Goal: Information Seeking & Learning: Check status

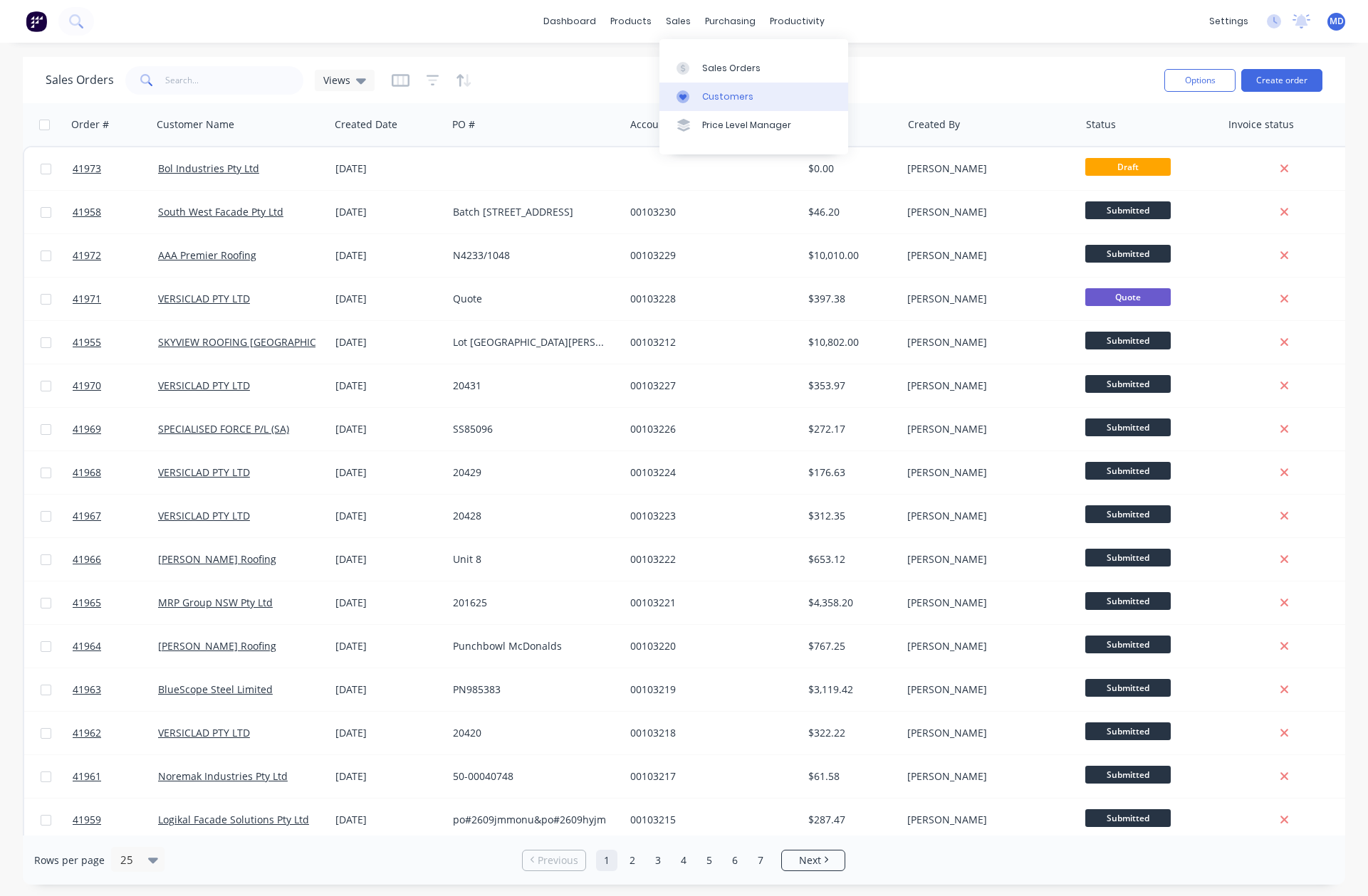
click at [736, 97] on div "Customers" at bounding box center [728, 97] width 51 height 13
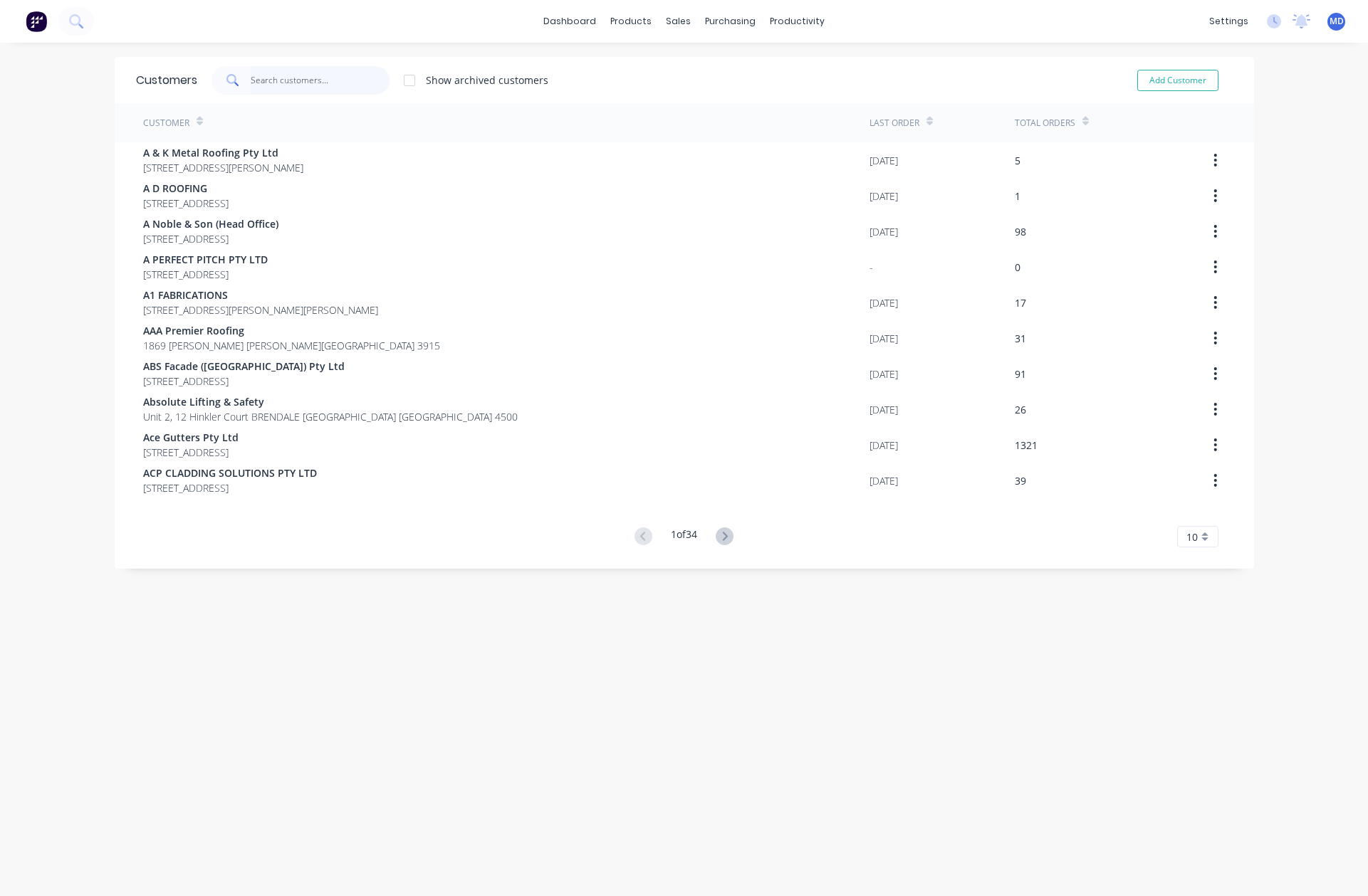
click at [303, 81] on input "text" at bounding box center [320, 81] width 139 height 29
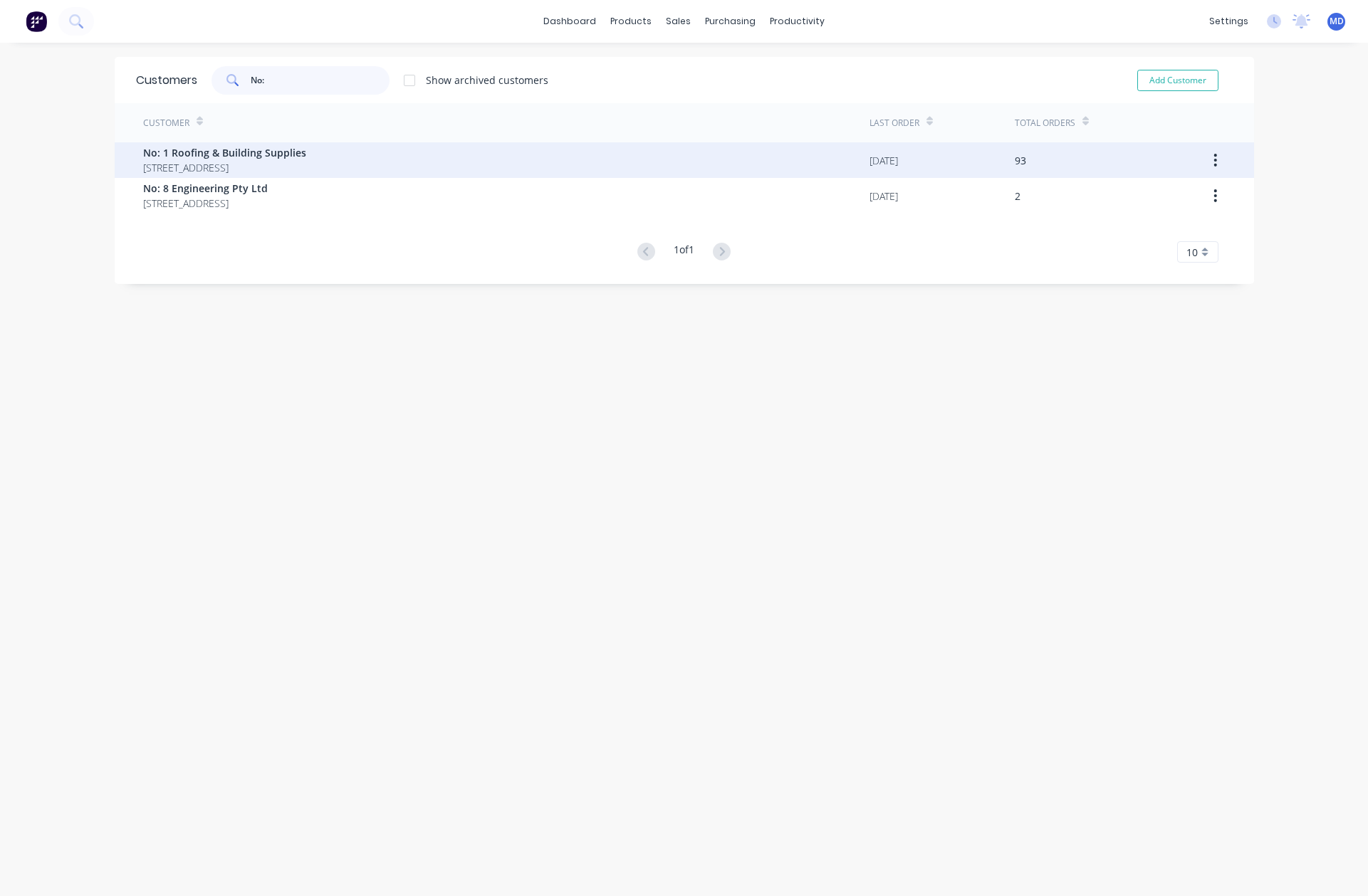
type input "No:"
click at [261, 167] on span "[STREET_ADDRESS]" at bounding box center [224, 168] width 163 height 15
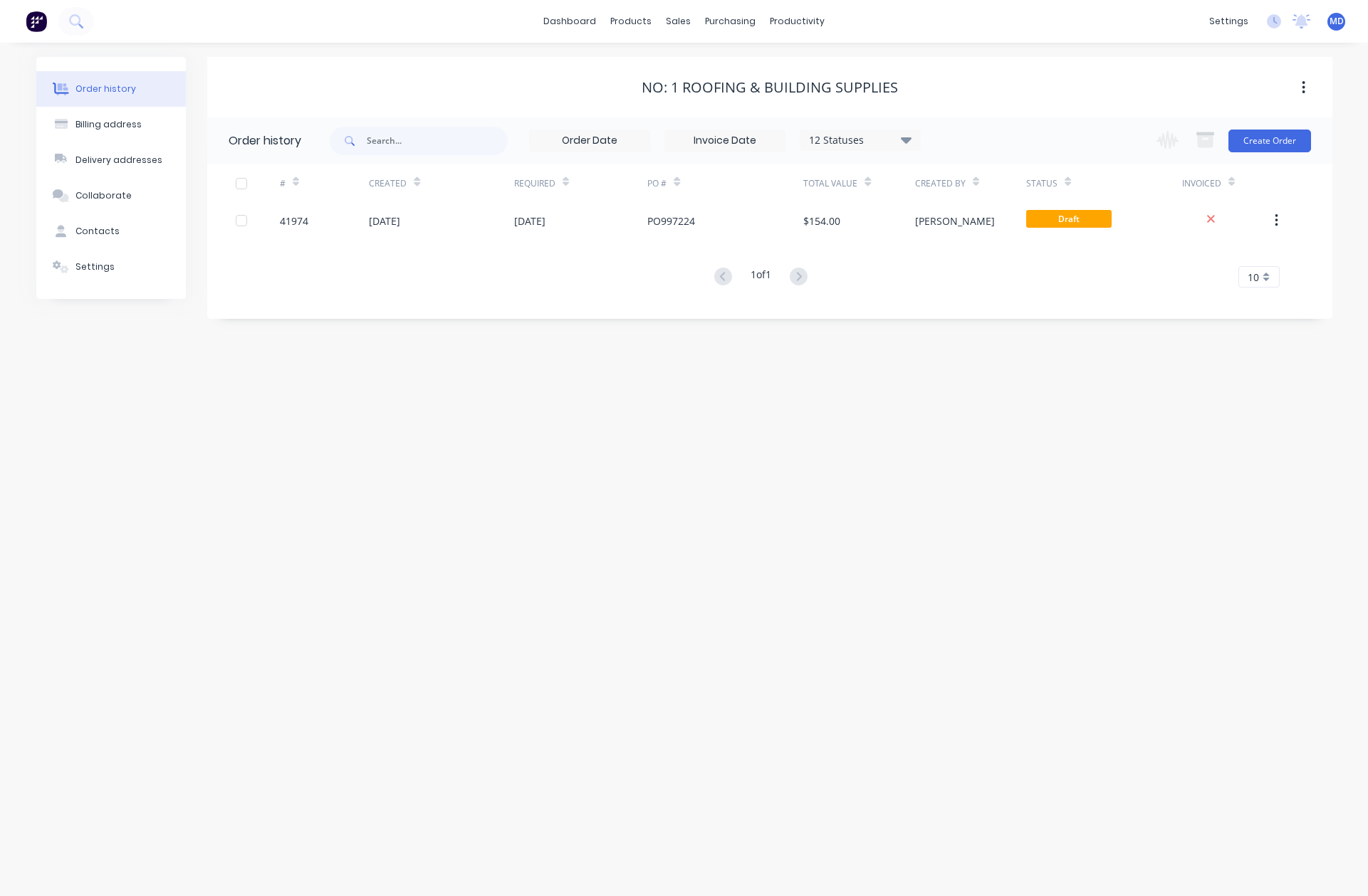
drag, startPoint x: 907, startPoint y: 139, endPoint x: 913, endPoint y: 144, distance: 7.8
click at [907, 139] on icon at bounding box center [905, 140] width 10 height 6
drag, startPoint x: 956, startPoint y: 312, endPoint x: 1018, endPoint y: 365, distance: 81.6
click at [959, 315] on div "All" at bounding box center [889, 312] width 178 height 29
click at [1070, 420] on div "Order history Billing address Delivery addresses Collaborate Contacts Settings …" at bounding box center [684, 470] width 1368 height 854
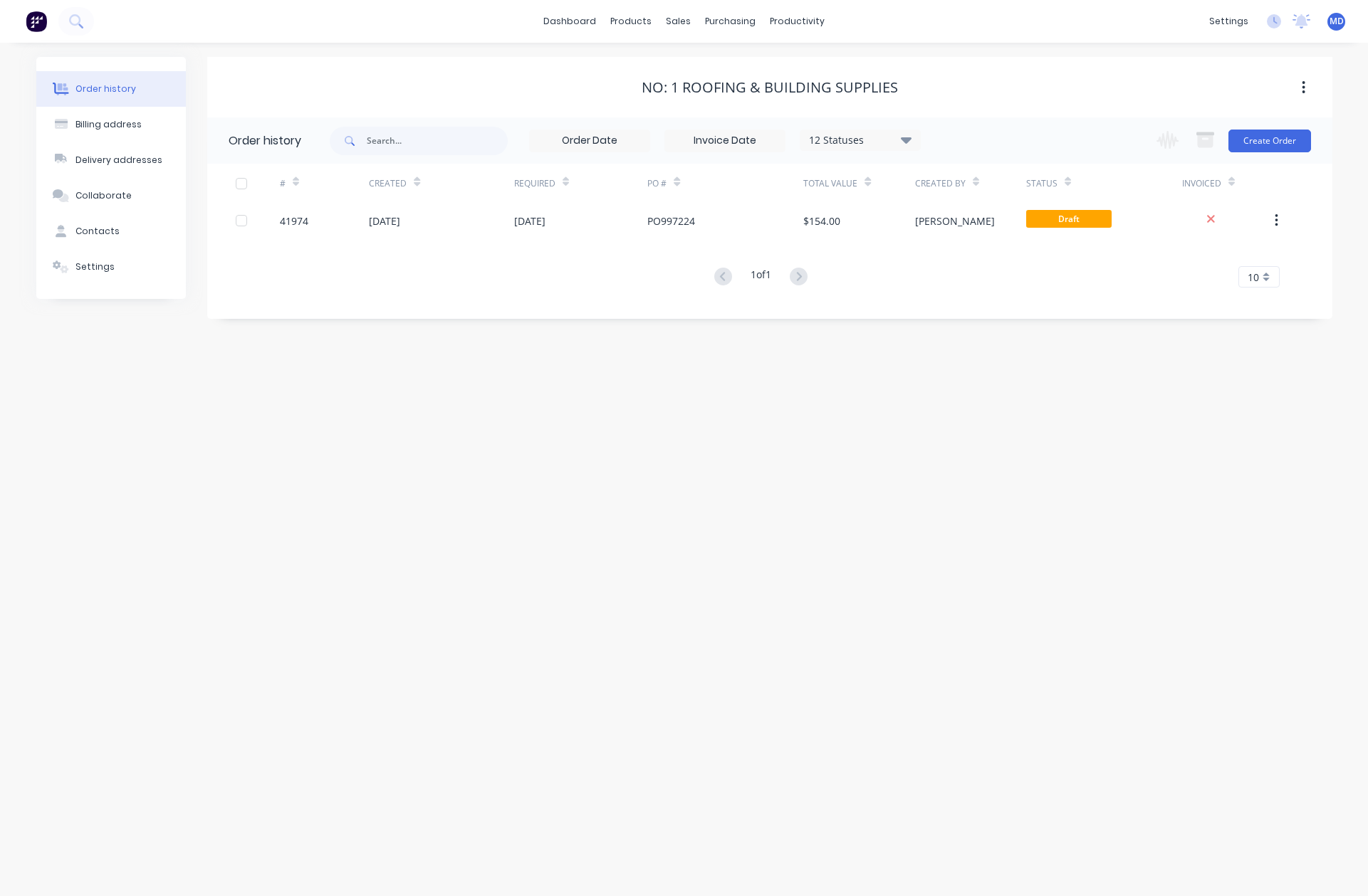
click at [905, 143] on icon at bounding box center [905, 139] width 10 height 17
click at [978, 304] on label at bounding box center [978, 304] width 0 height 0
click at [978, 317] on input "checkbox" at bounding box center [983, 310] width 11 height 14
checkbox input "true"
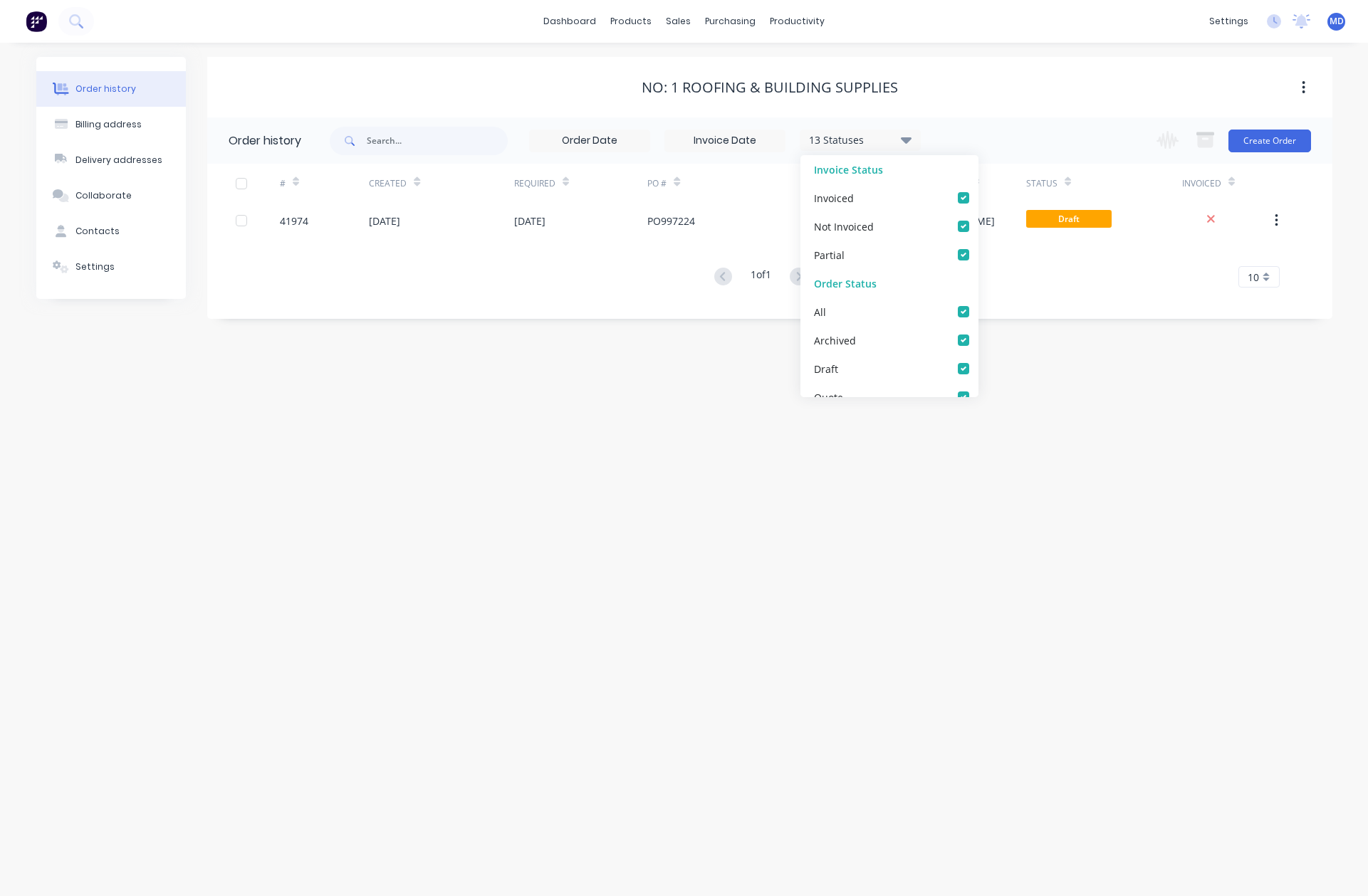
drag, startPoint x: 1072, startPoint y: 412, endPoint x: 1078, endPoint y: 420, distance: 10.0
click at [1078, 419] on div "Order history Billing address Delivery addresses Collaborate Contacts Settings …" at bounding box center [684, 470] width 1368 height 854
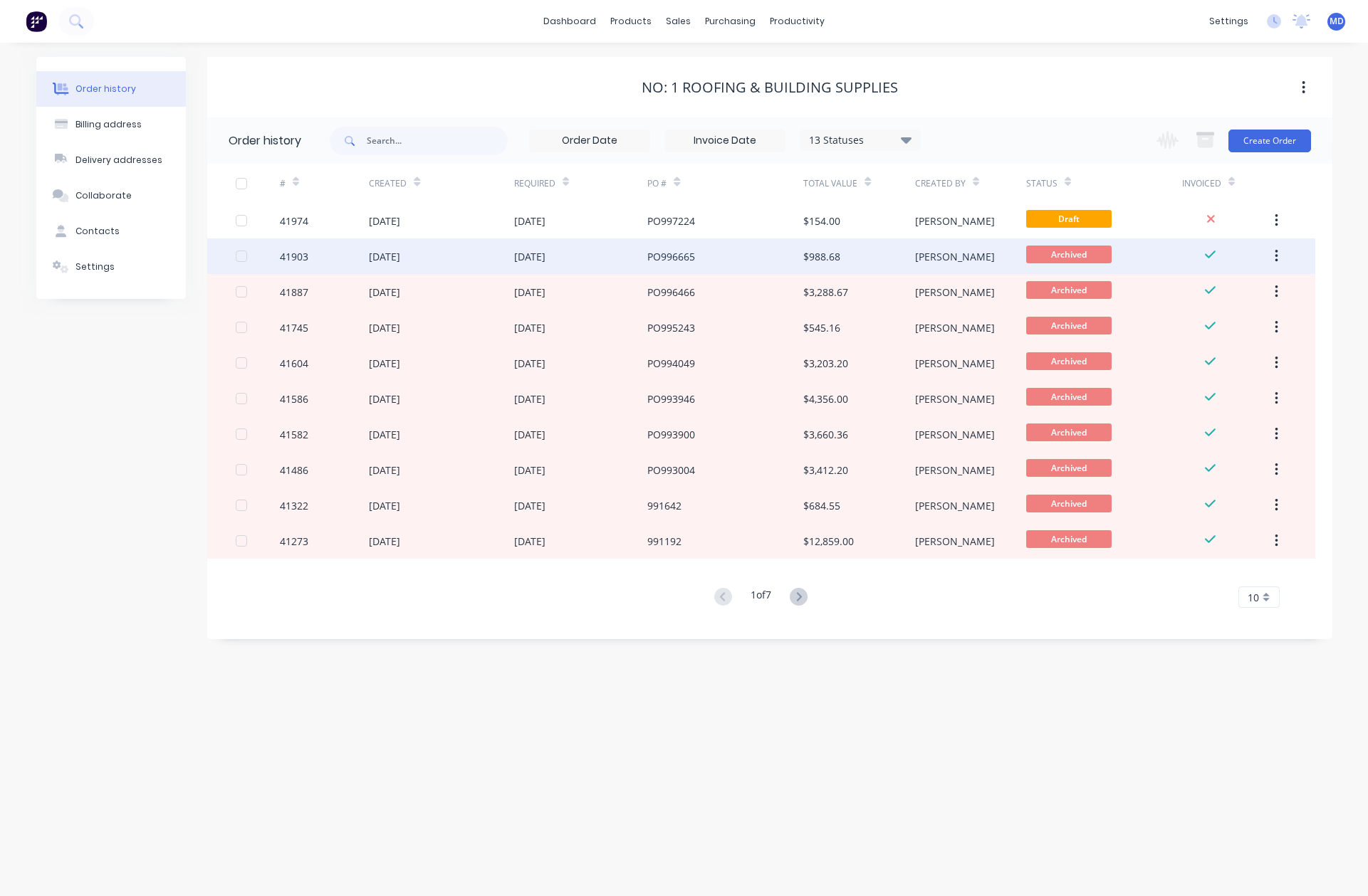
click at [660, 260] on div "PO996665" at bounding box center [671, 256] width 48 height 15
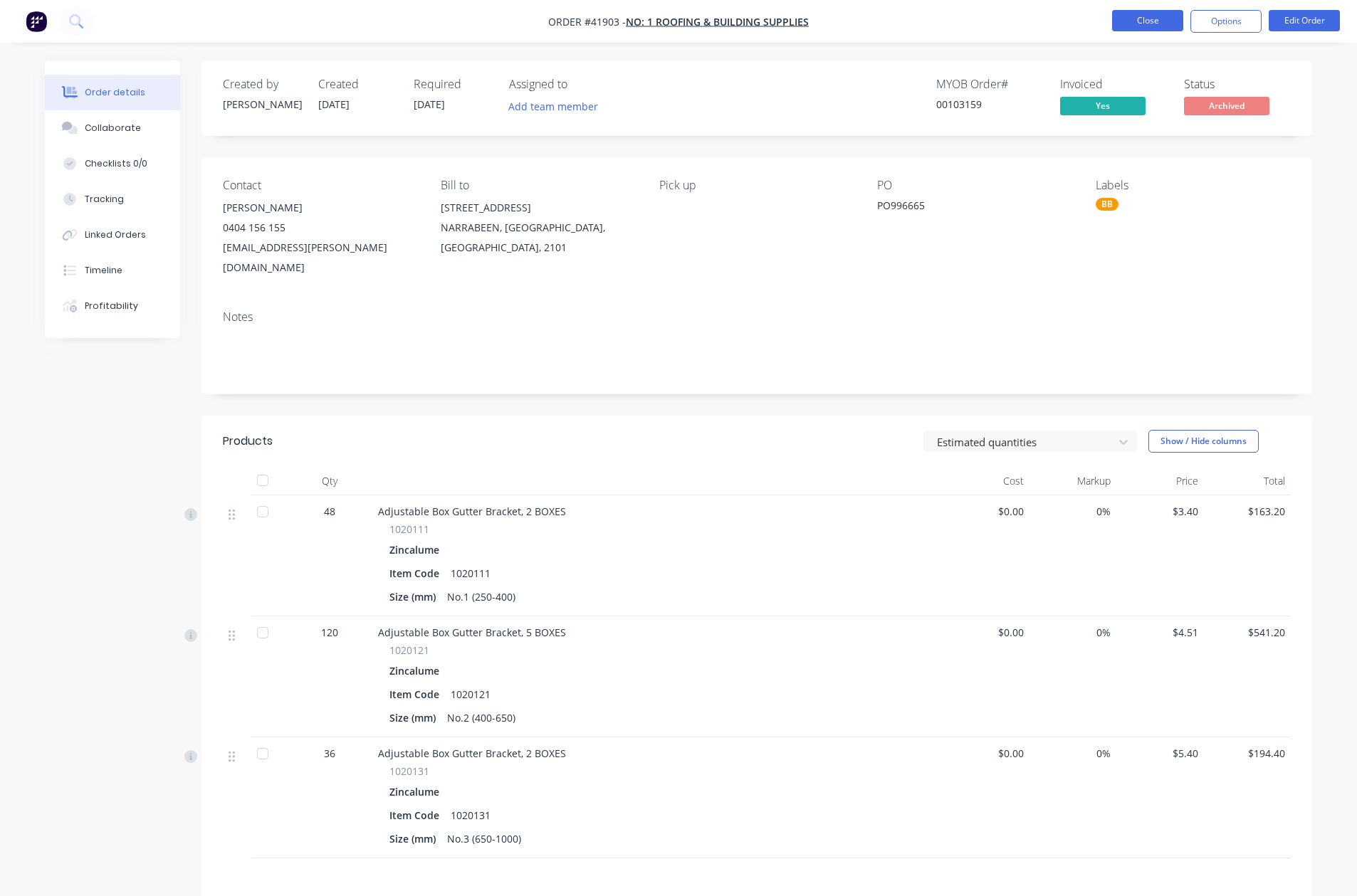
click at [1141, 25] on button "Close" at bounding box center [1147, 20] width 71 height 22
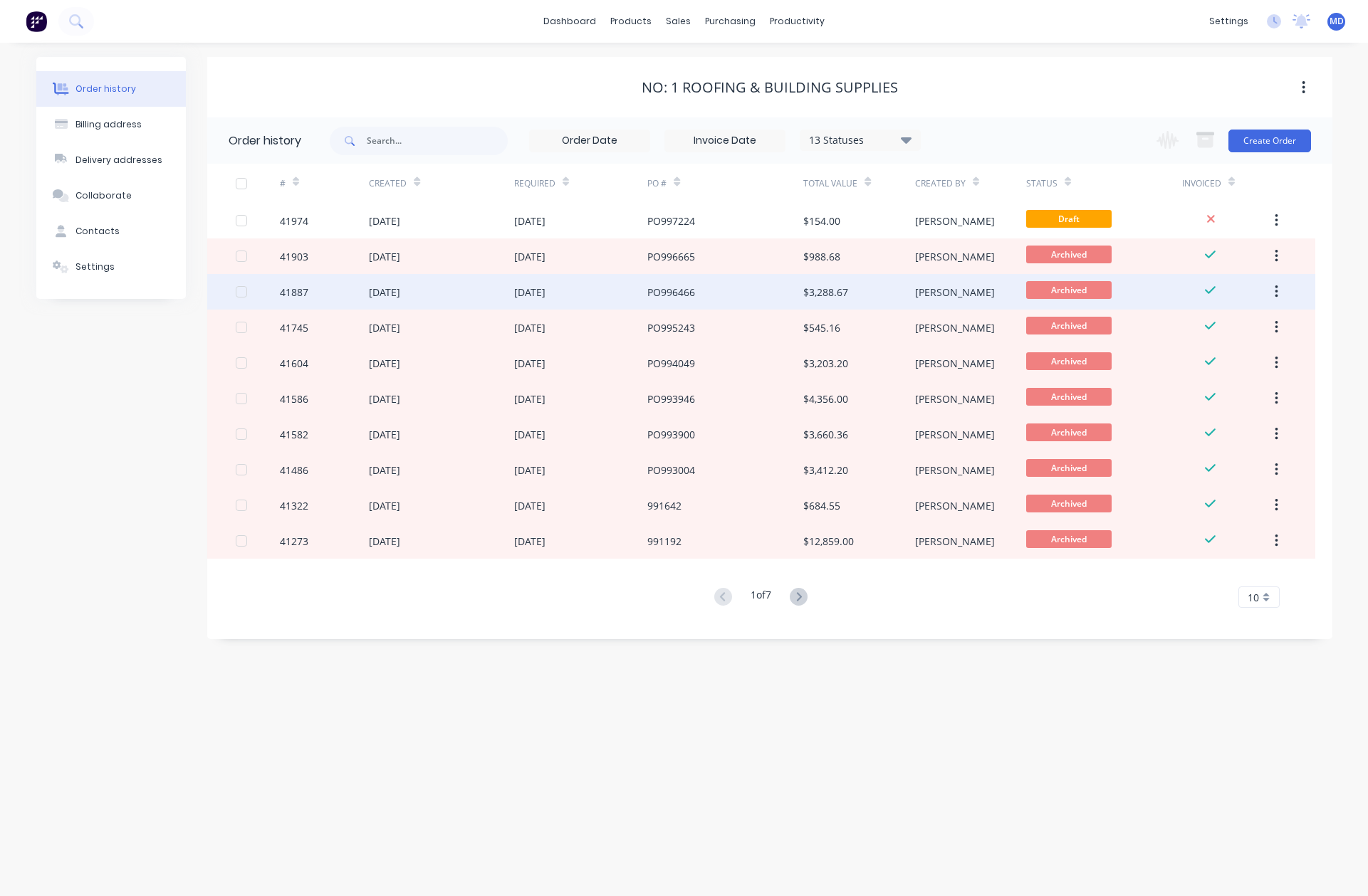
click at [825, 299] on div "$3,288.67" at bounding box center [825, 292] width 45 height 15
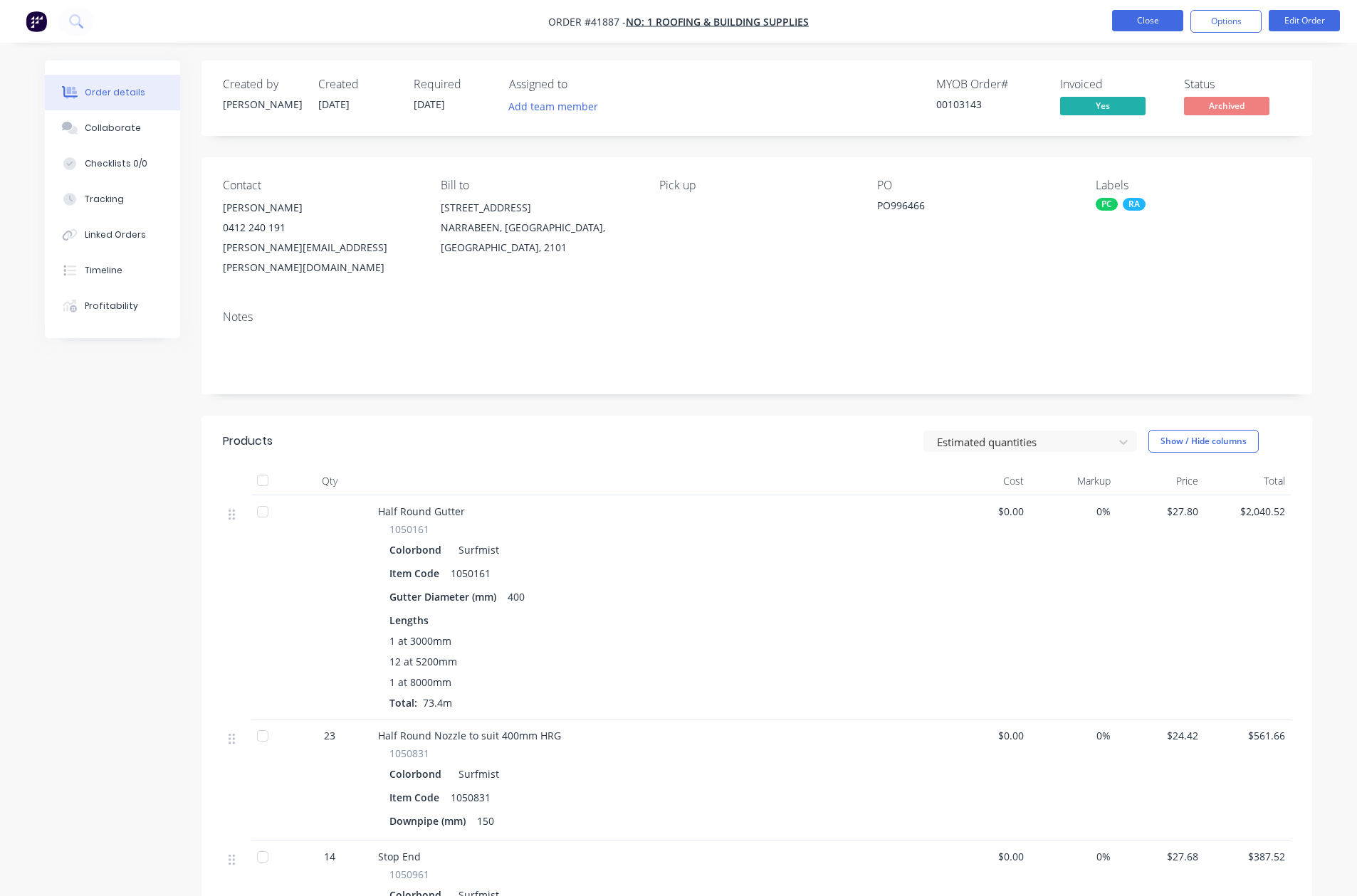
click at [1131, 21] on button "Close" at bounding box center [1147, 20] width 71 height 22
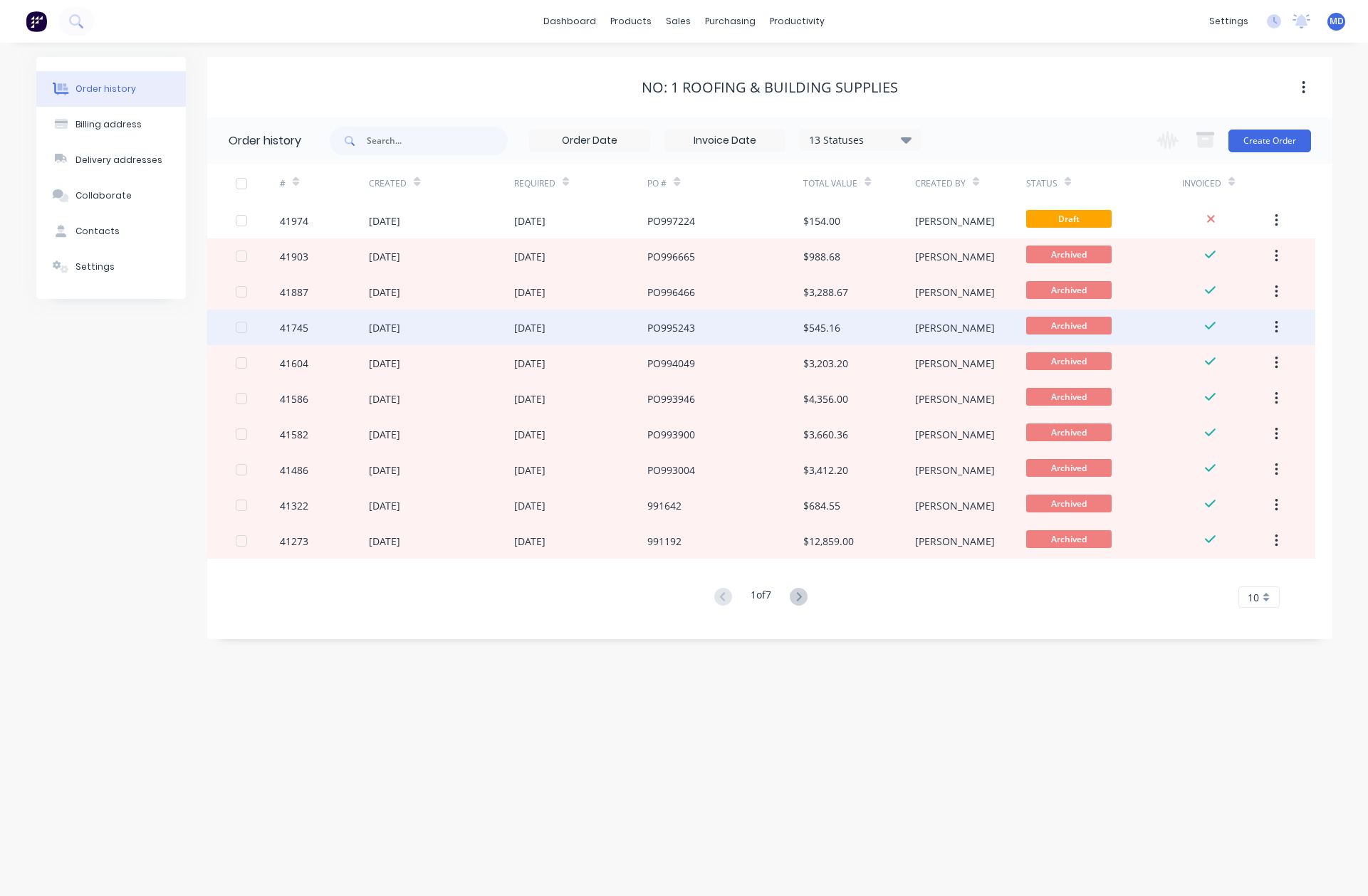
click at [815, 326] on div "$545.16" at bounding box center [821, 327] width 37 height 15
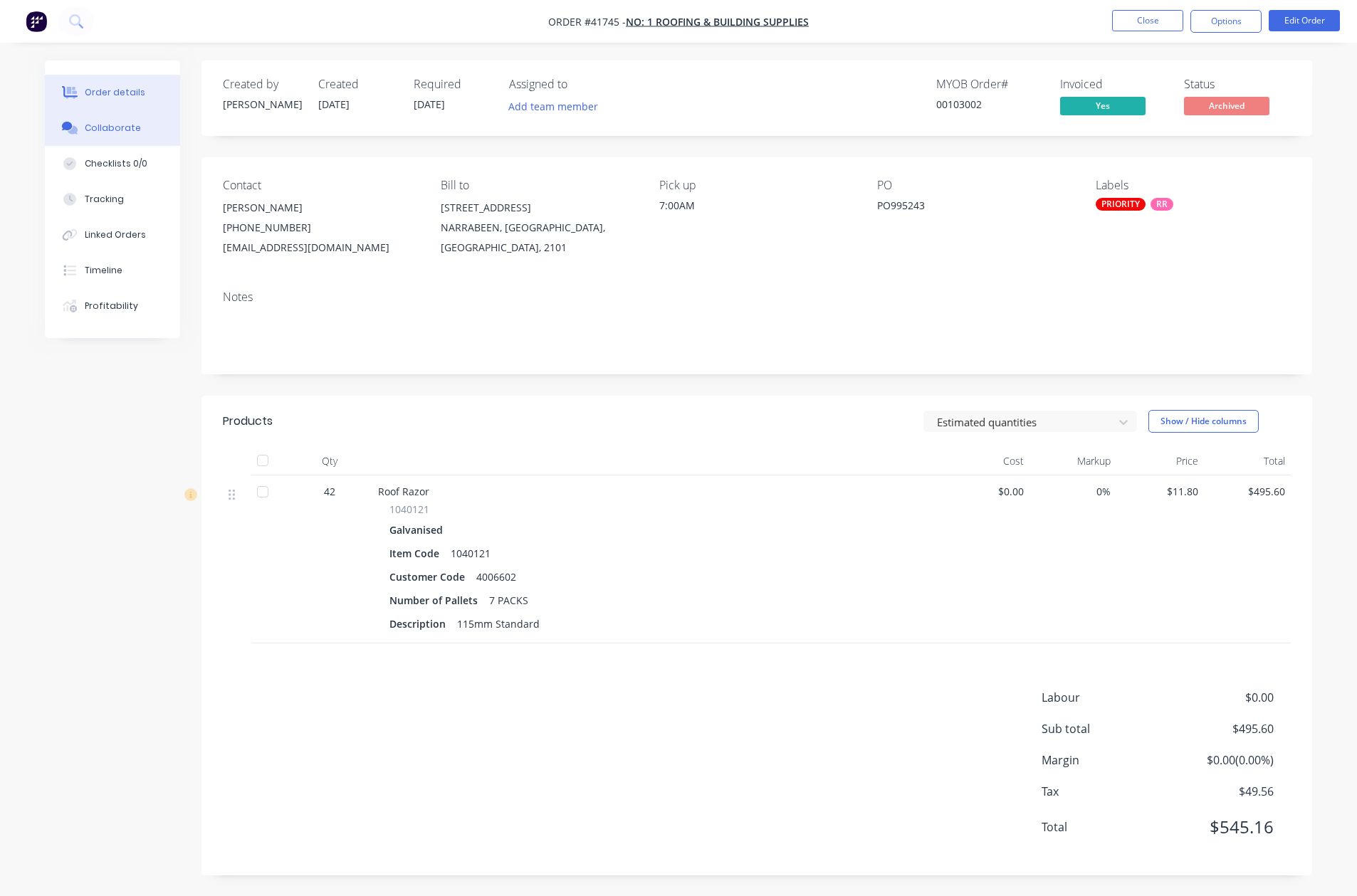
click at [119, 127] on div "Collaborate" at bounding box center [113, 128] width 56 height 13
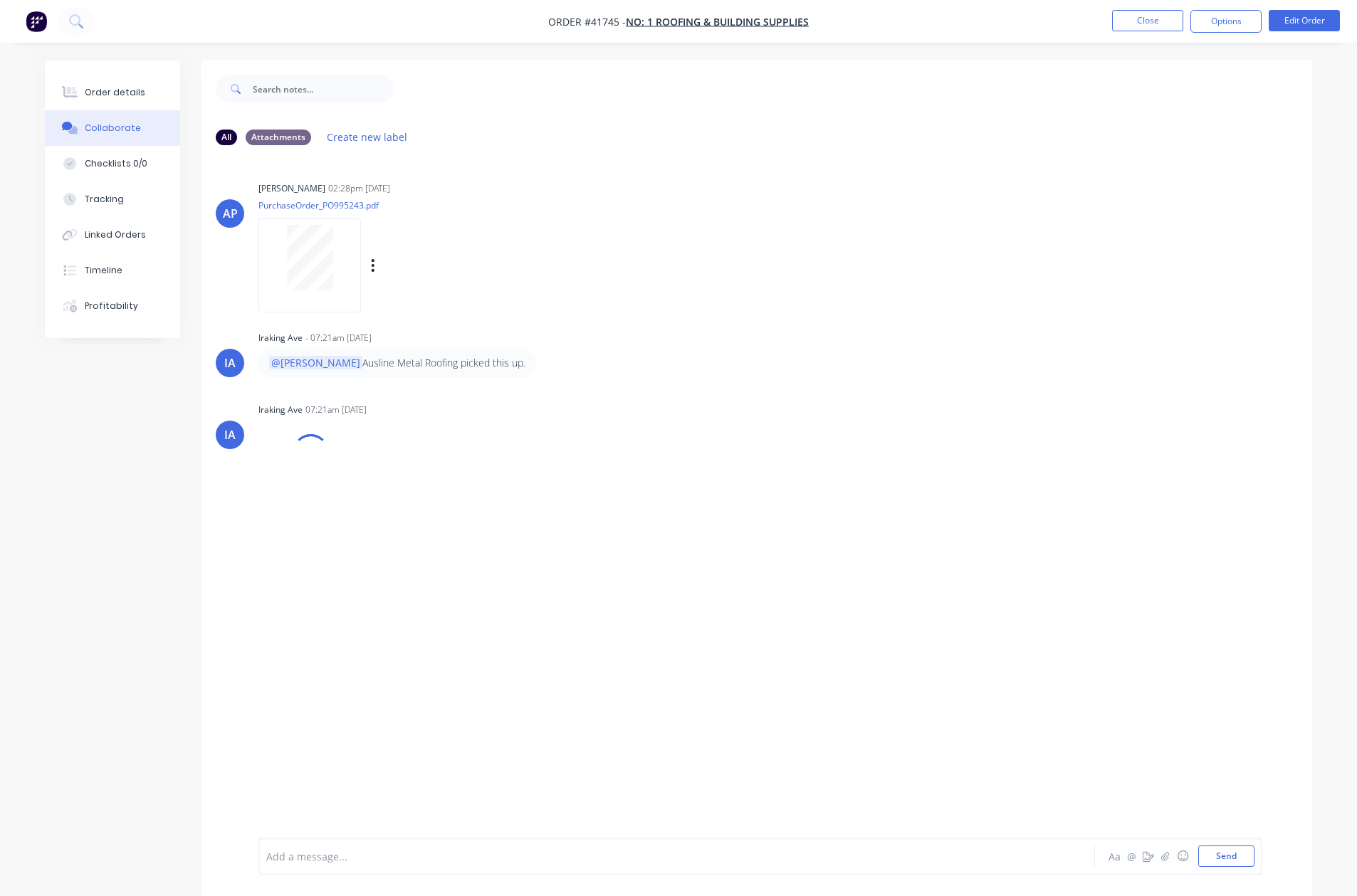
click at [299, 225] on div at bounding box center [310, 265] width 102 height 93
click at [317, 473] on img at bounding box center [310, 486] width 102 height 93
click at [1133, 21] on button "Close" at bounding box center [1147, 20] width 71 height 22
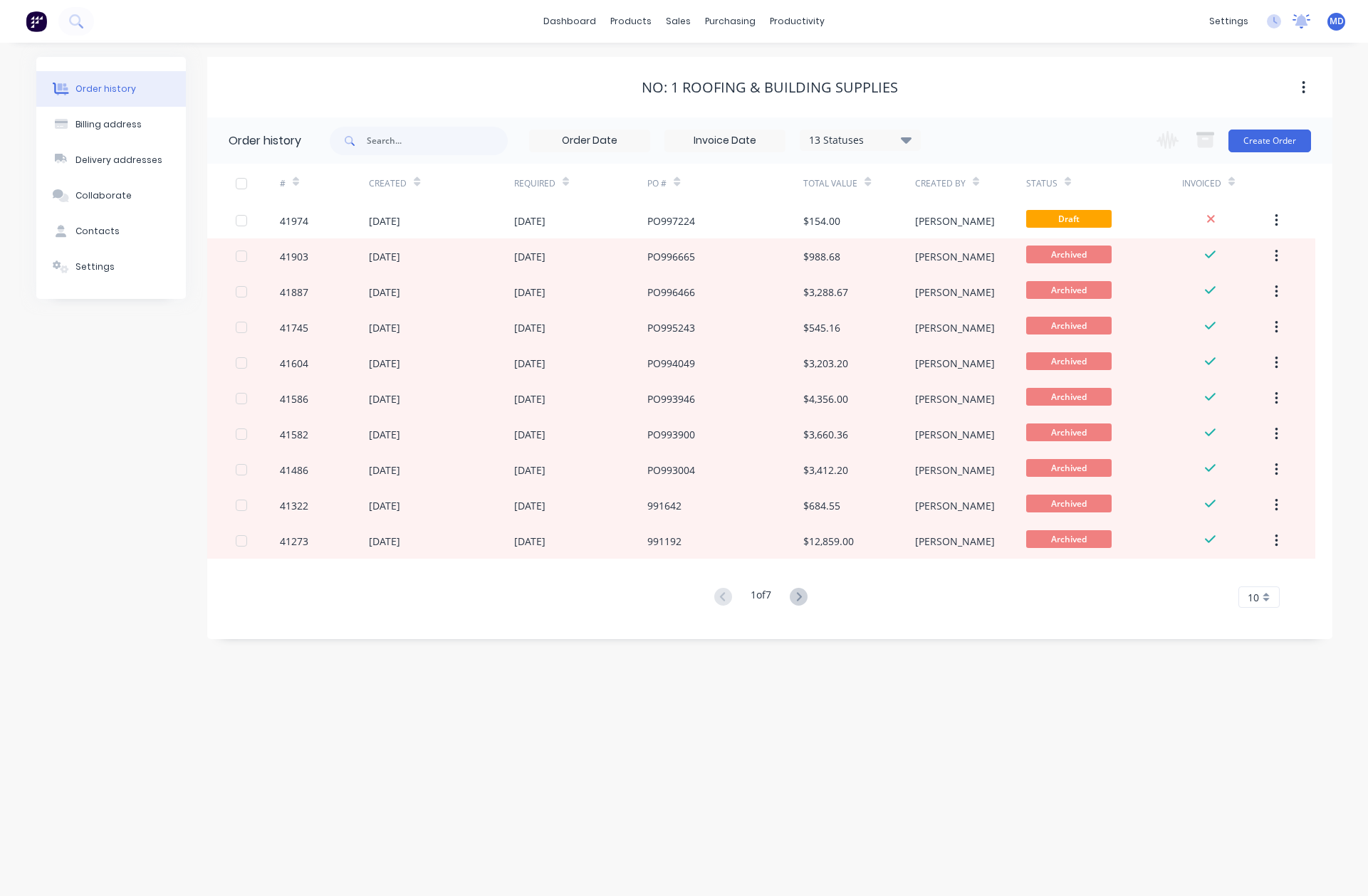
click at [1223, 16] on icon at bounding box center [1302, 20] width 13 height 11
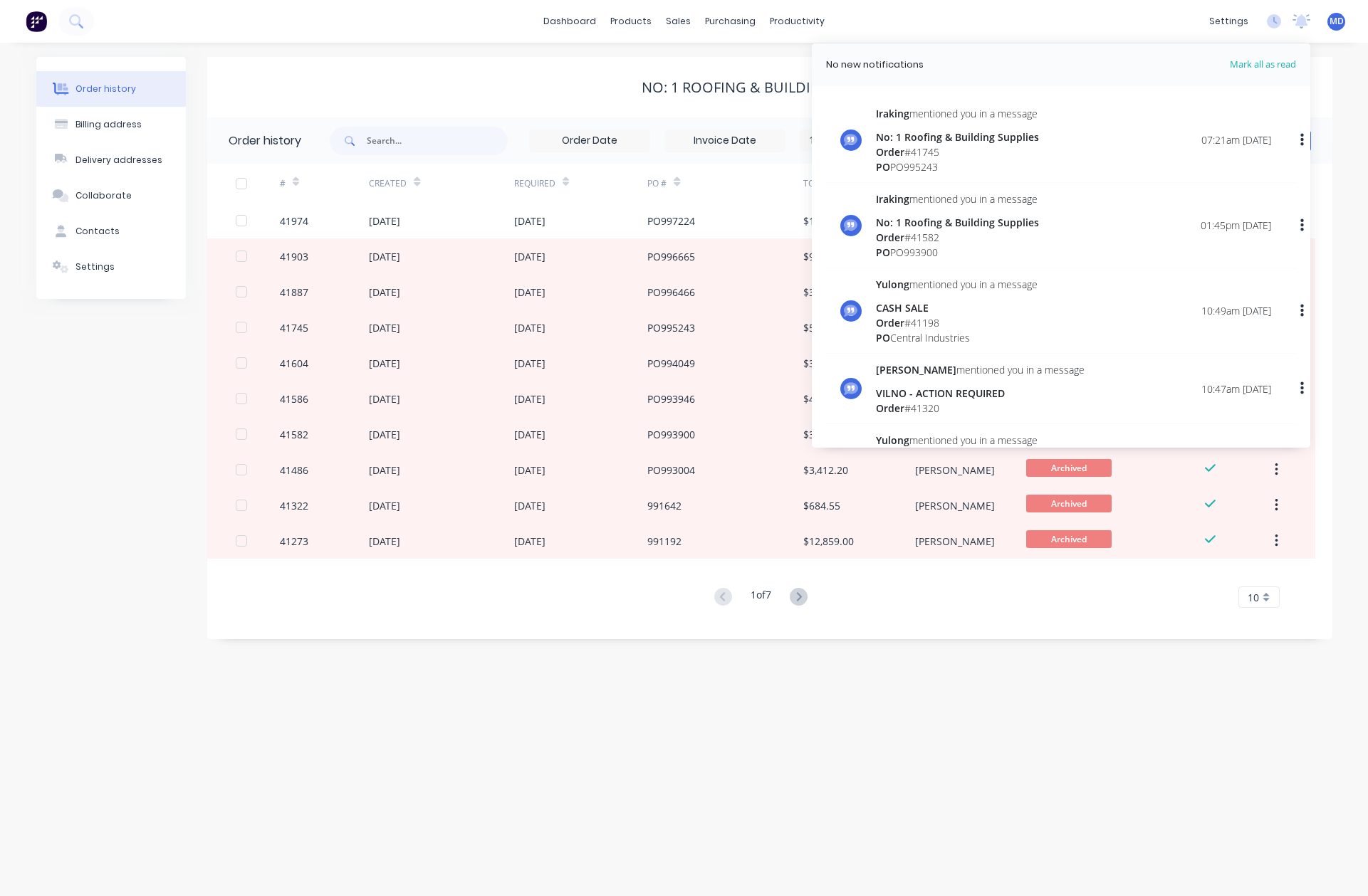
click at [1106, 247] on div "Iraking mentioned you in a message No: 1 Roofing & Building Supplies Order # 41…" at bounding box center [1073, 226] width 395 height 69
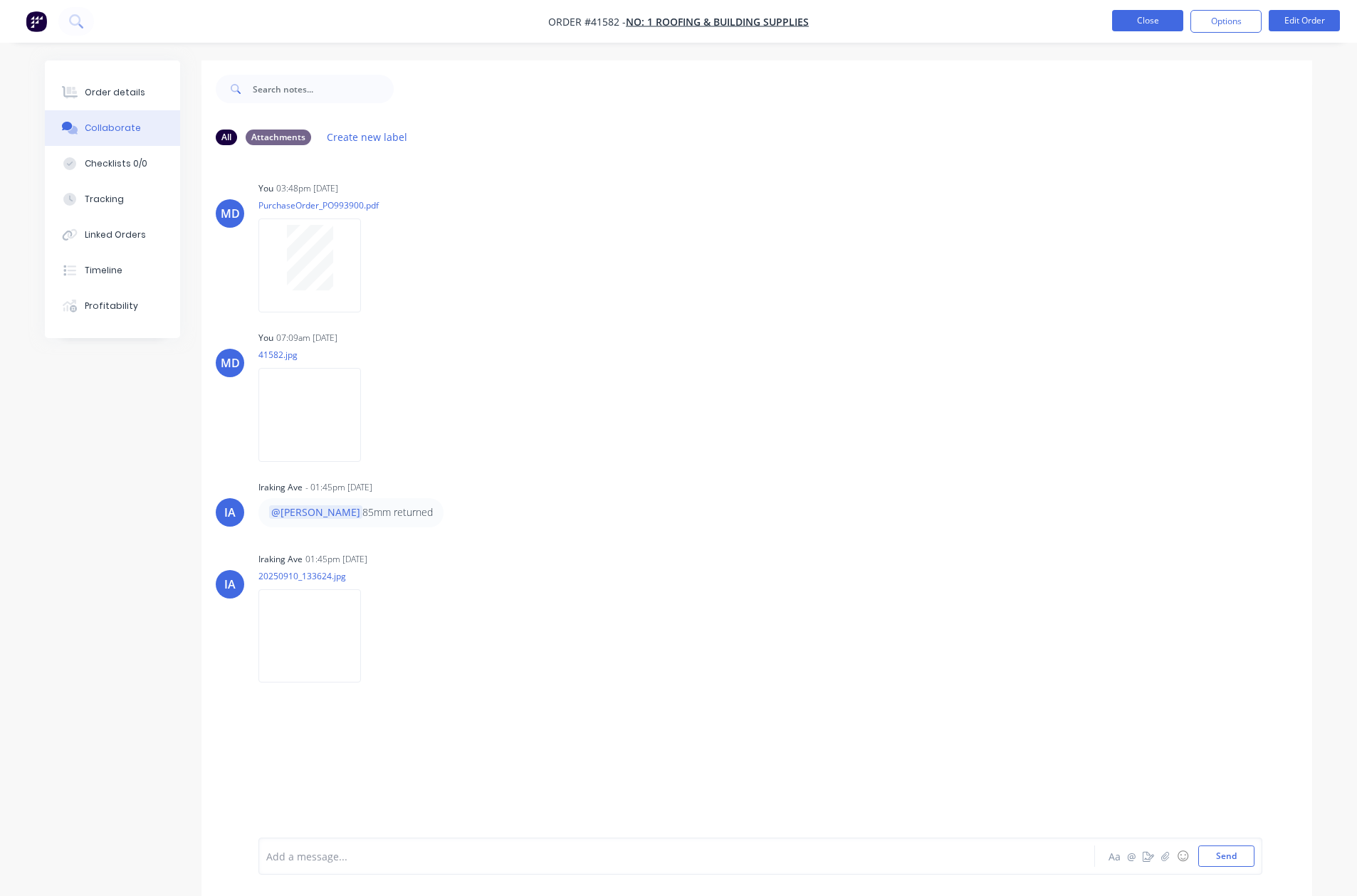
click at [1132, 30] on button "Close" at bounding box center [1147, 20] width 71 height 22
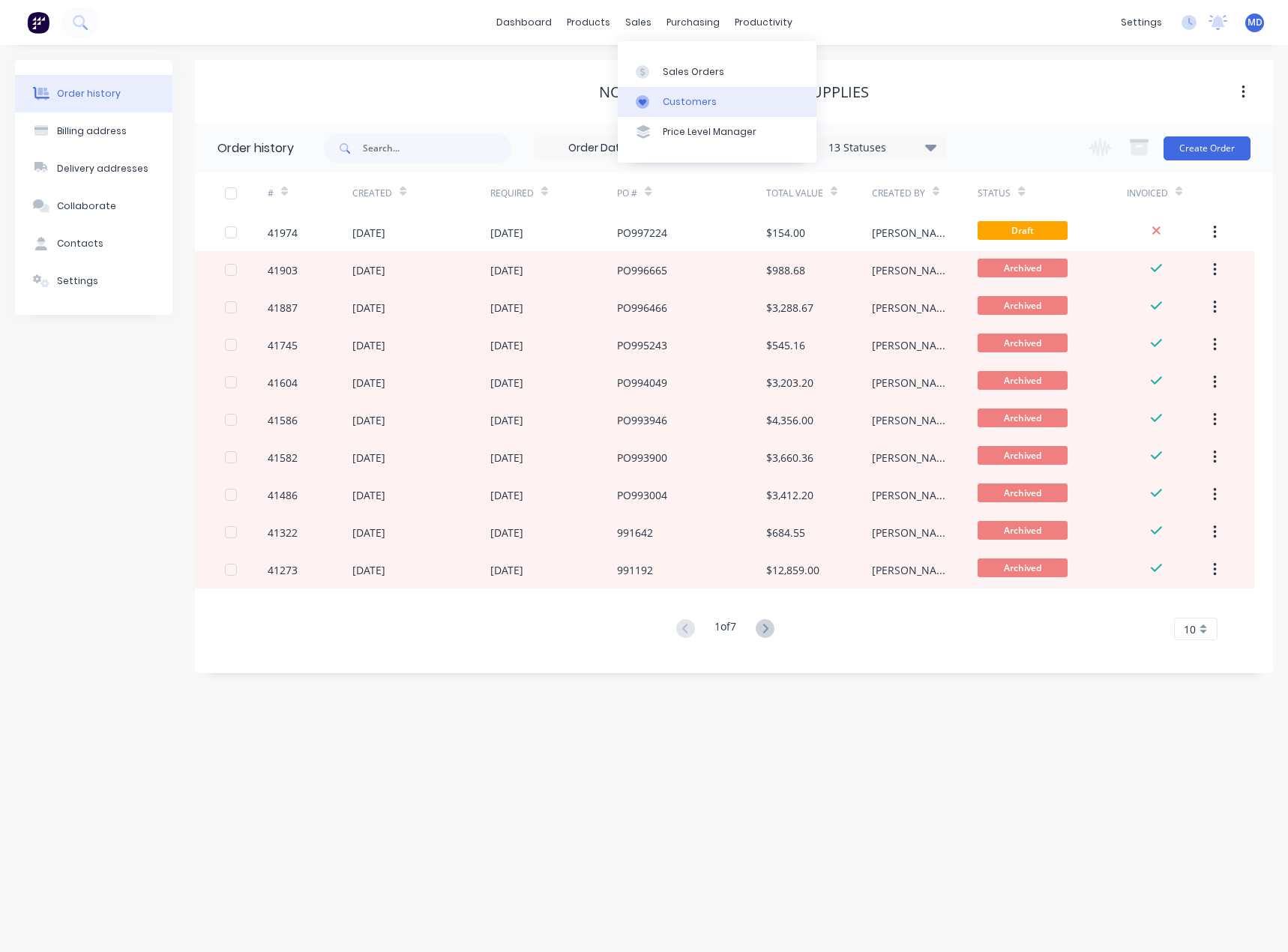
click at [687, 103] on div "Customers" at bounding box center [690, 102] width 54 height 13
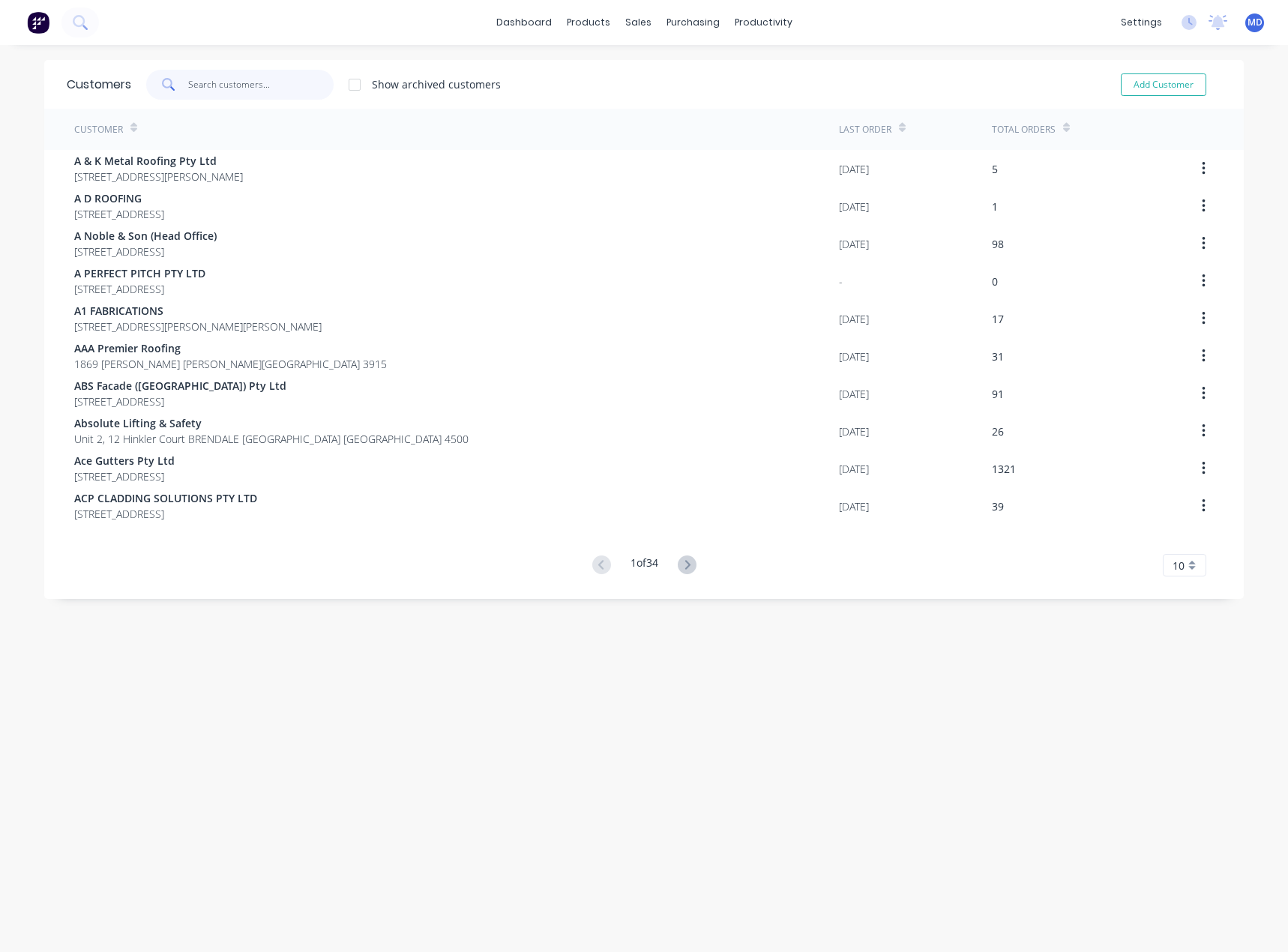
click at [227, 83] on input "text" at bounding box center [261, 85] width 146 height 30
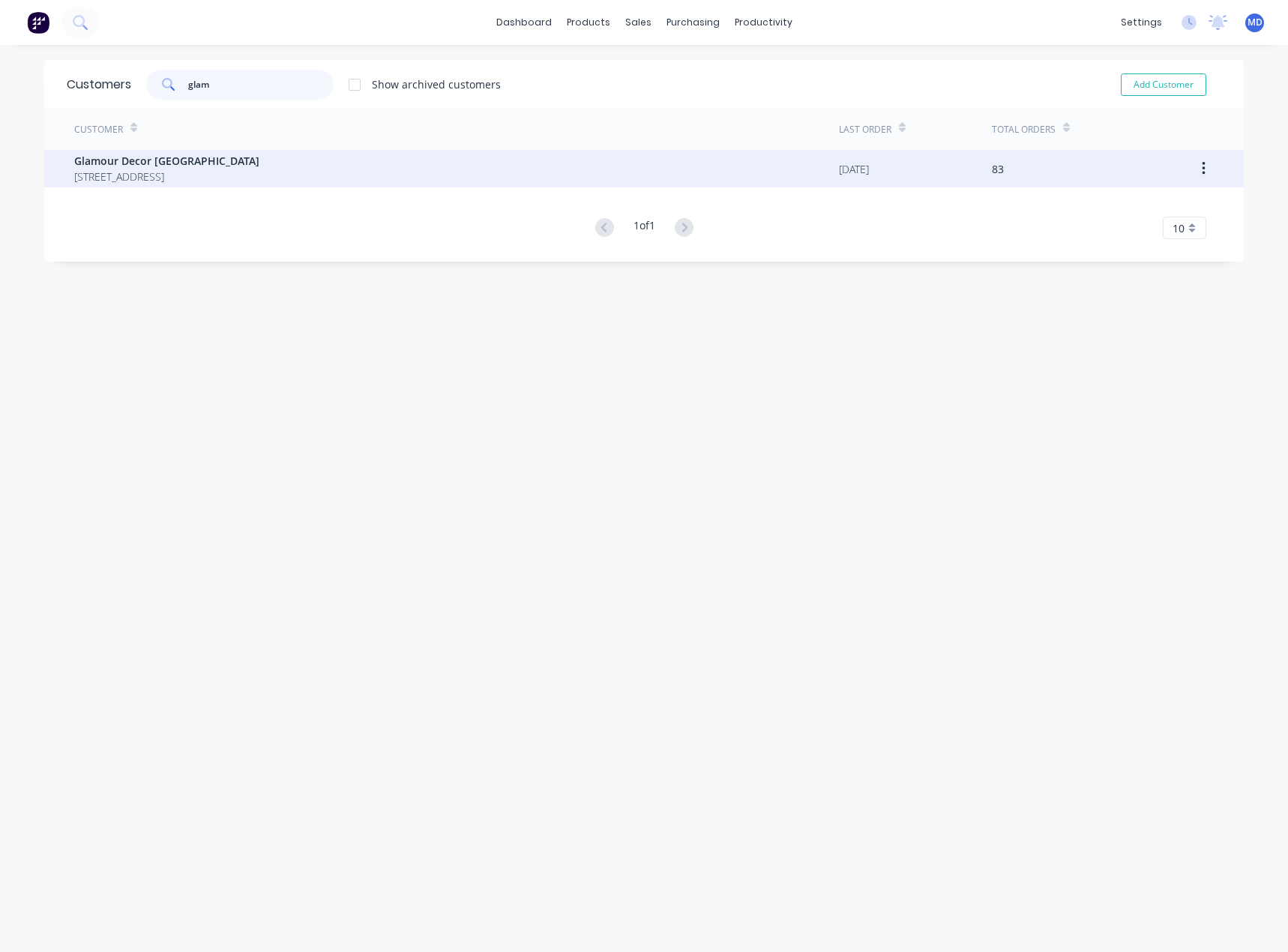
type input "glam"
click at [171, 171] on span "[STREET_ADDRESS]" at bounding box center [166, 176] width 185 height 16
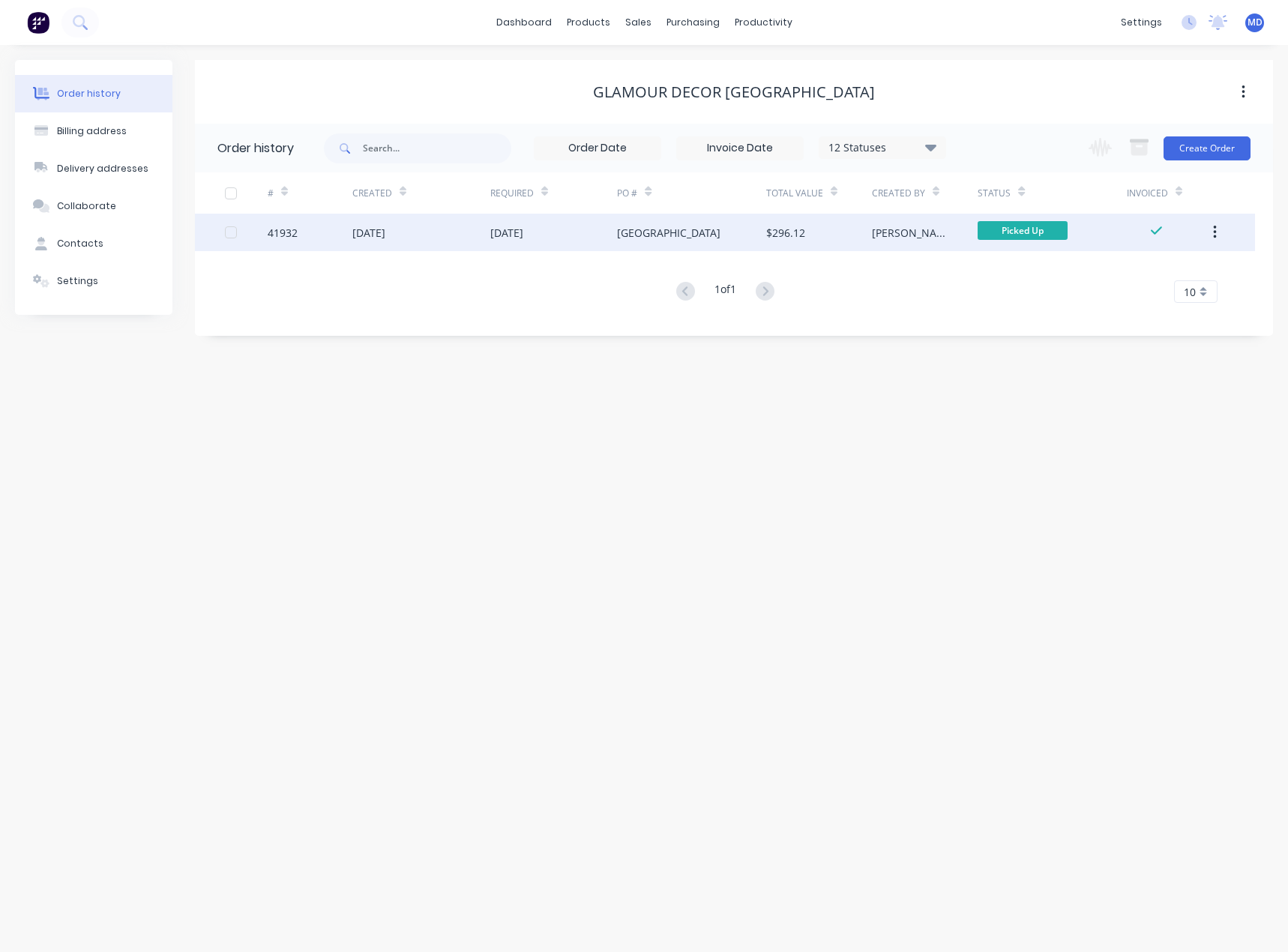
click at [1210, 229] on button "button" at bounding box center [1215, 232] width 35 height 27
click at [1128, 270] on div "Archive" at bounding box center [1160, 271] width 115 height 22
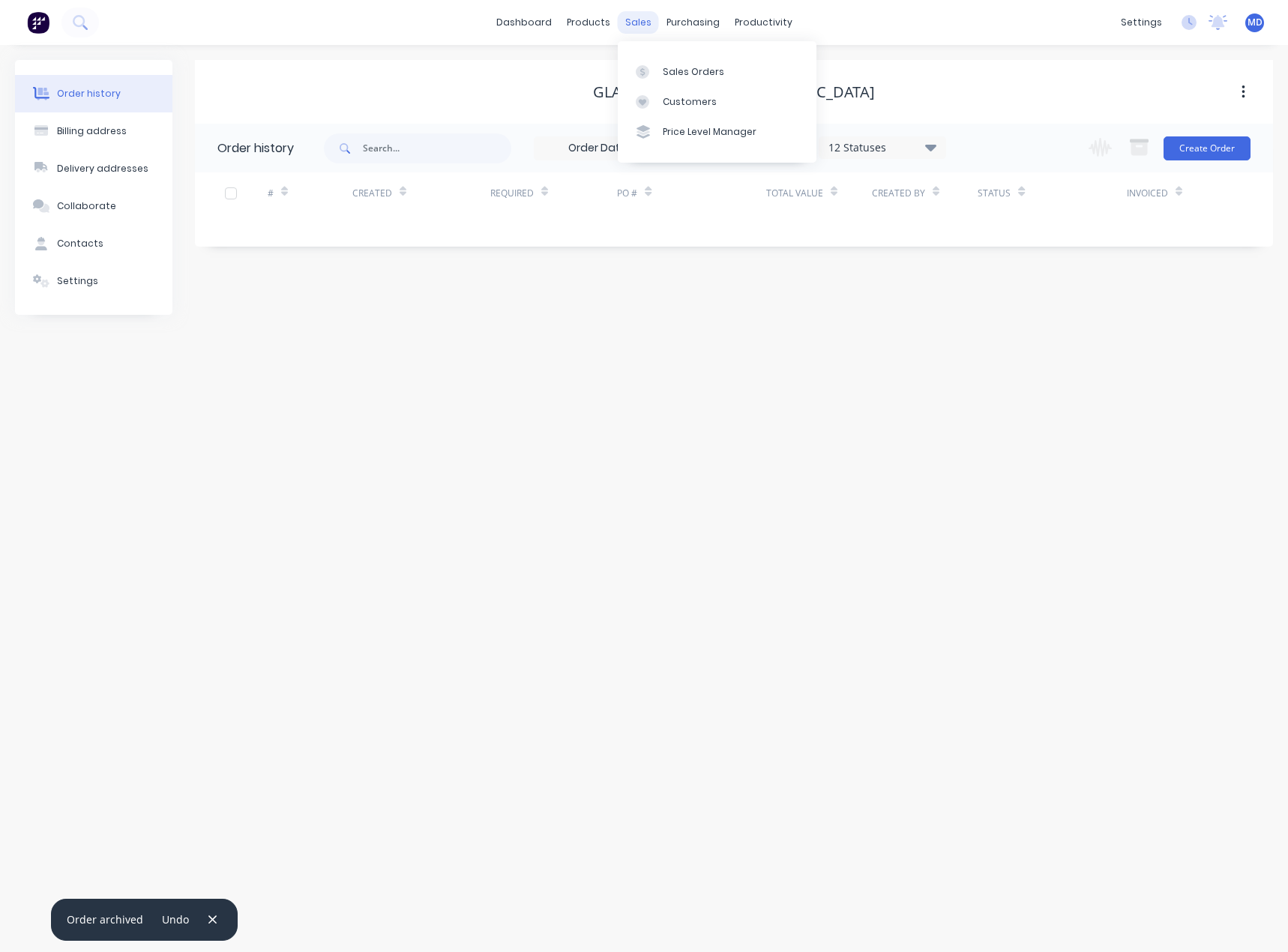
click at [635, 22] on div "sales" at bounding box center [638, 22] width 41 height 23
click at [678, 70] on div "Sales Orders" at bounding box center [693, 72] width 61 height 13
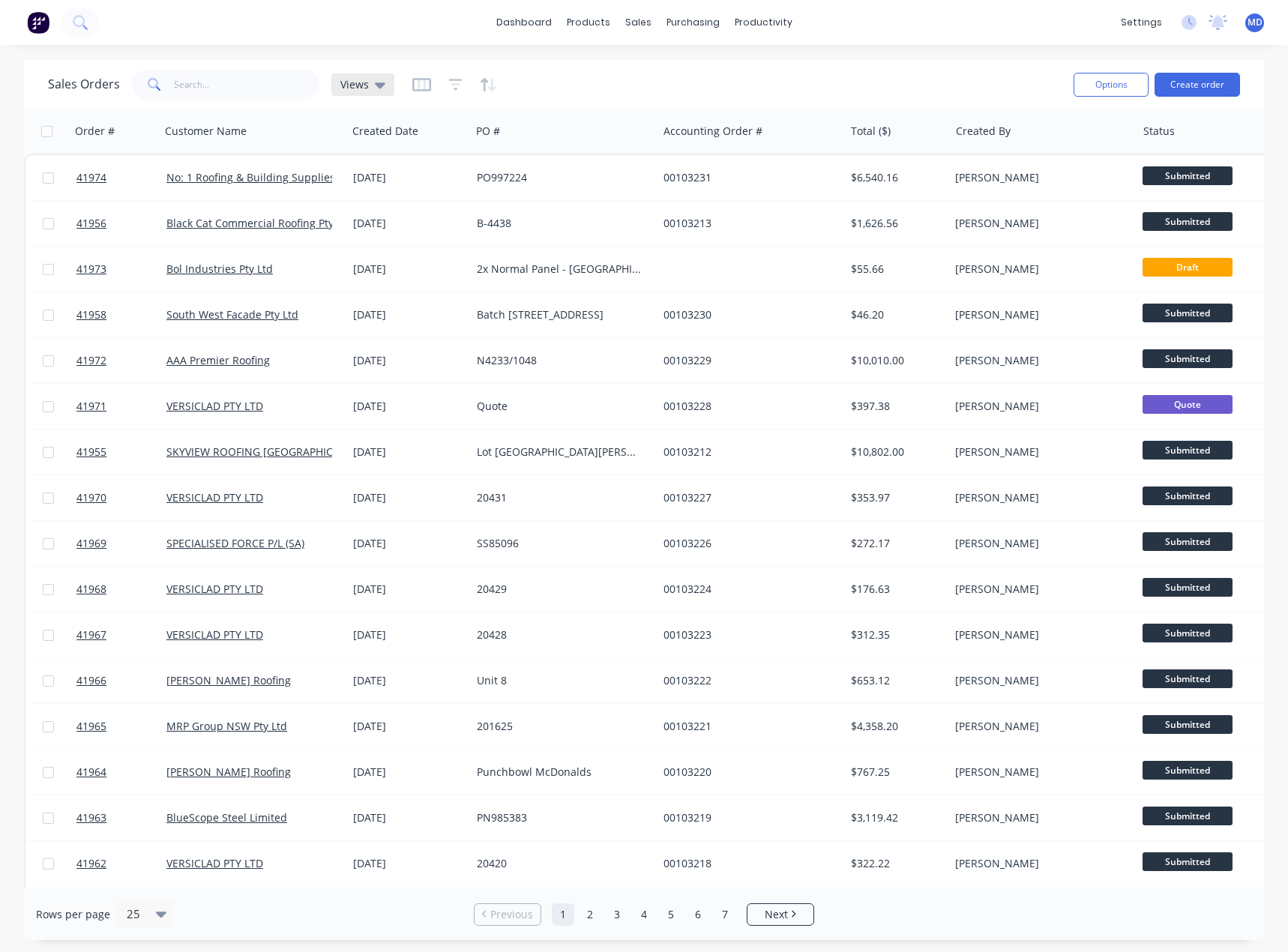
click at [355, 81] on span "Views" at bounding box center [355, 84] width 29 height 16
click at [371, 268] on button "INVOICING" at bounding box center [421, 272] width 171 height 18
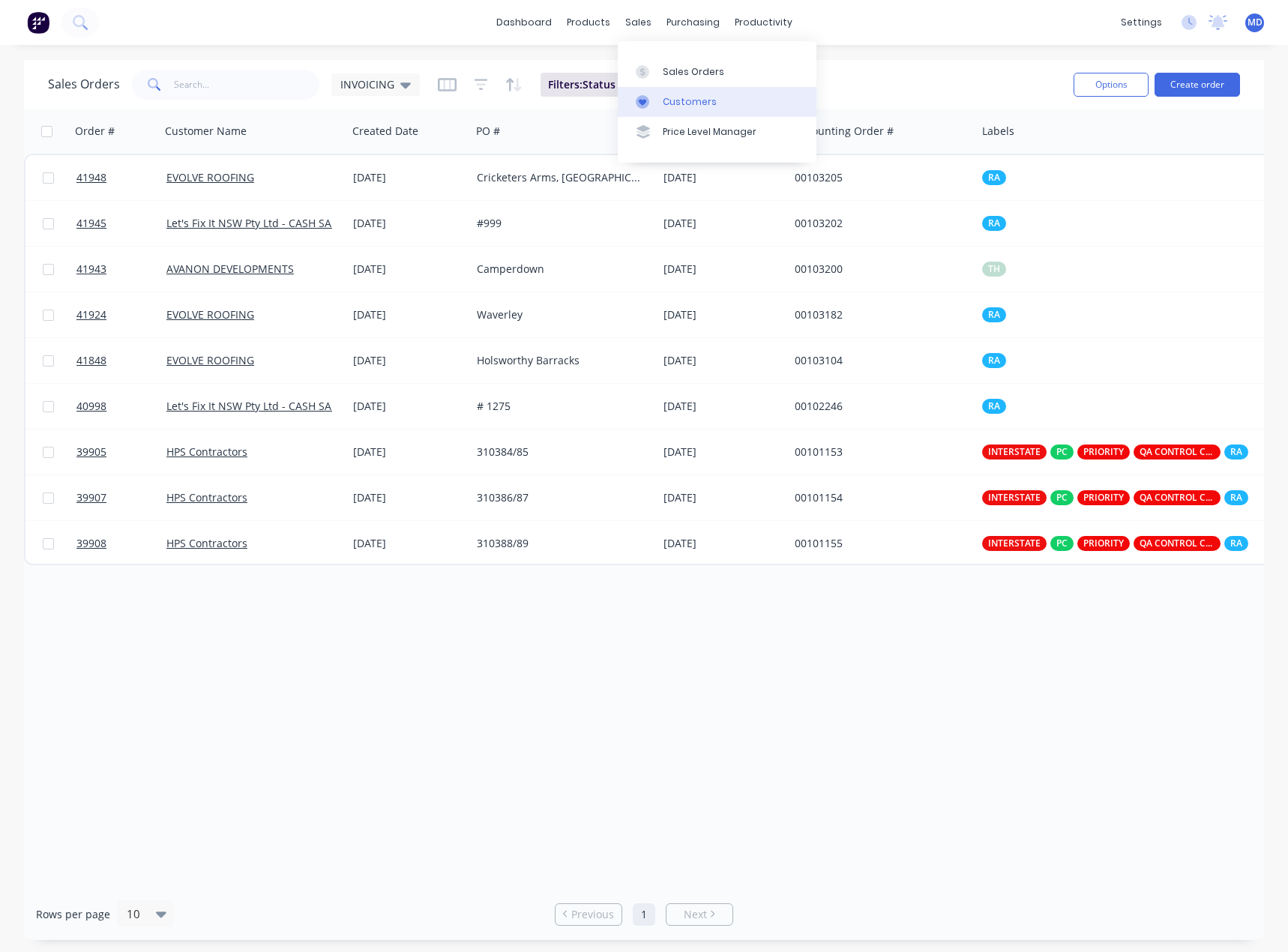
click at [705, 105] on div "Customers" at bounding box center [690, 102] width 54 height 13
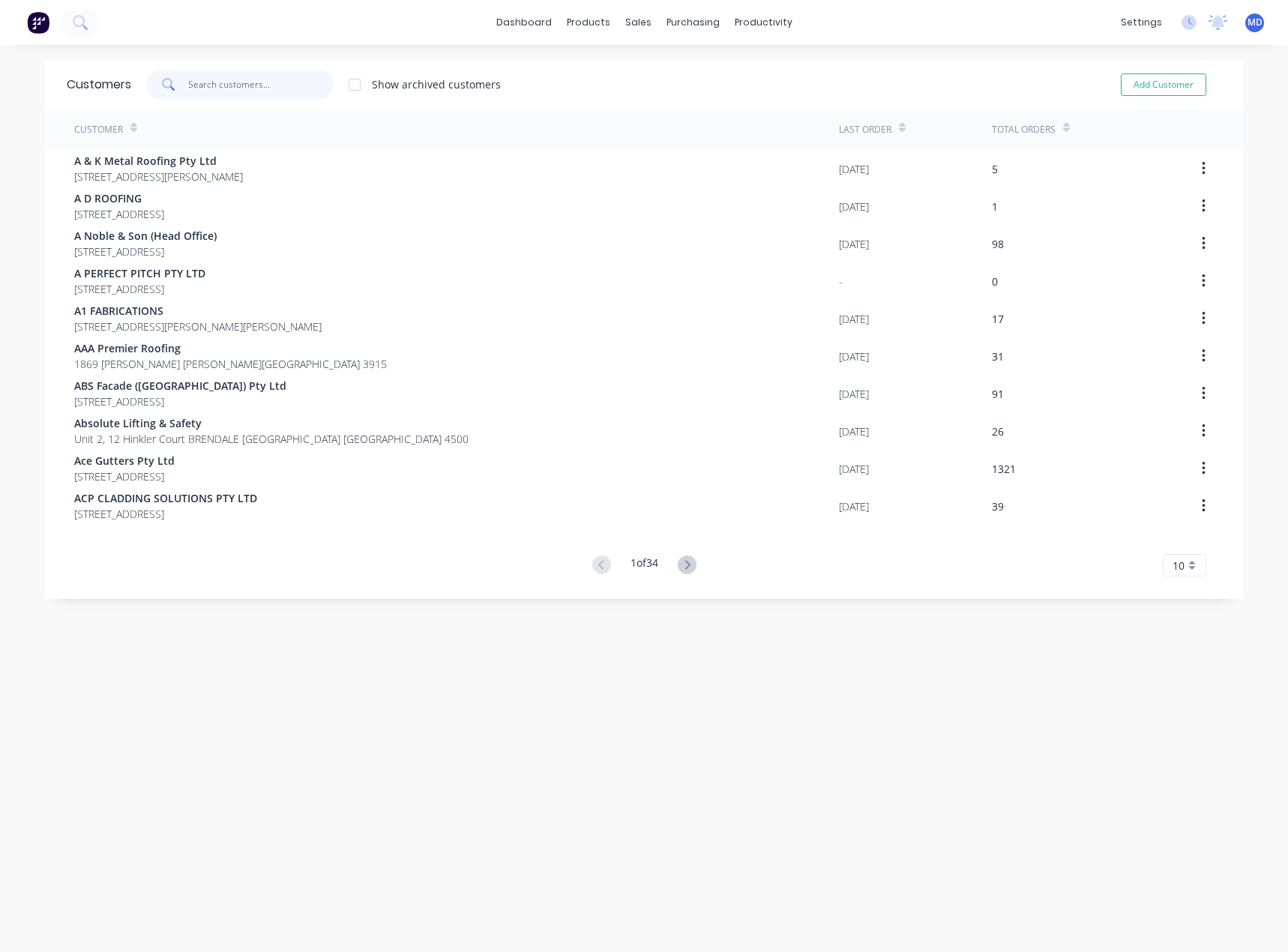
click at [238, 85] on input "text" at bounding box center [261, 85] width 146 height 30
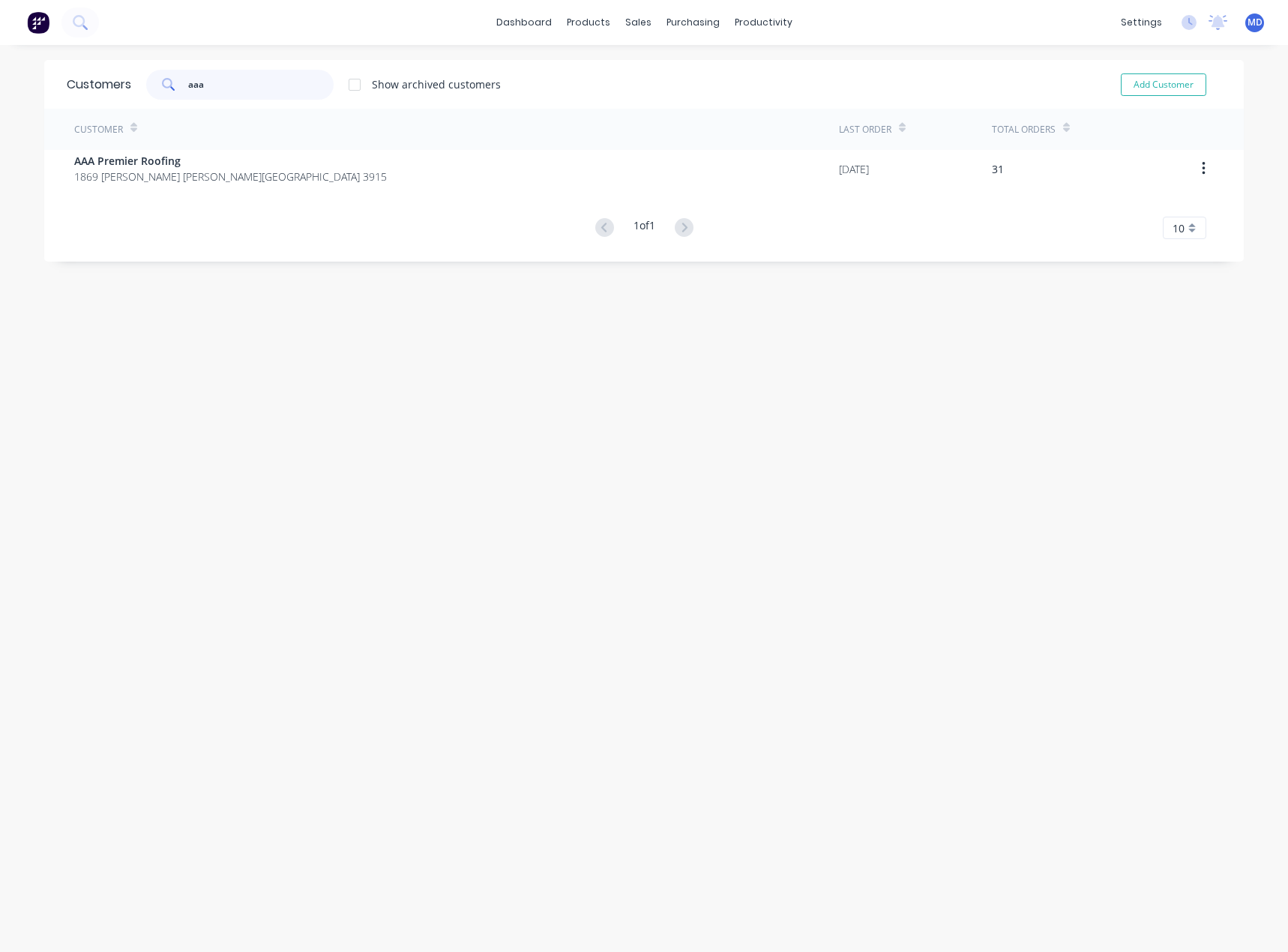
type input "aaa"
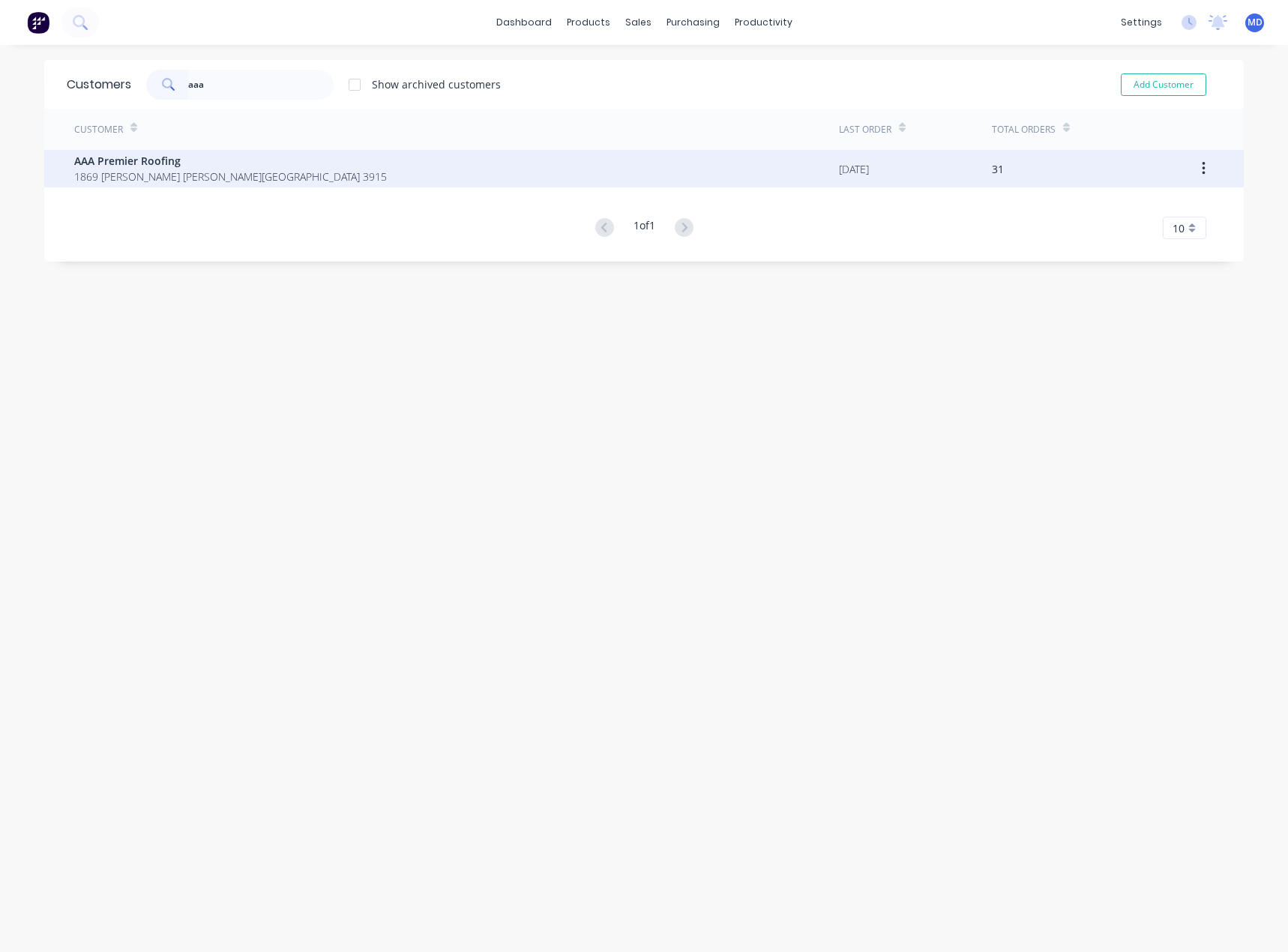
click at [113, 169] on span "1869 [PERSON_NAME] [PERSON_NAME][GEOGRAPHIC_DATA] 3915" at bounding box center [230, 176] width 313 height 16
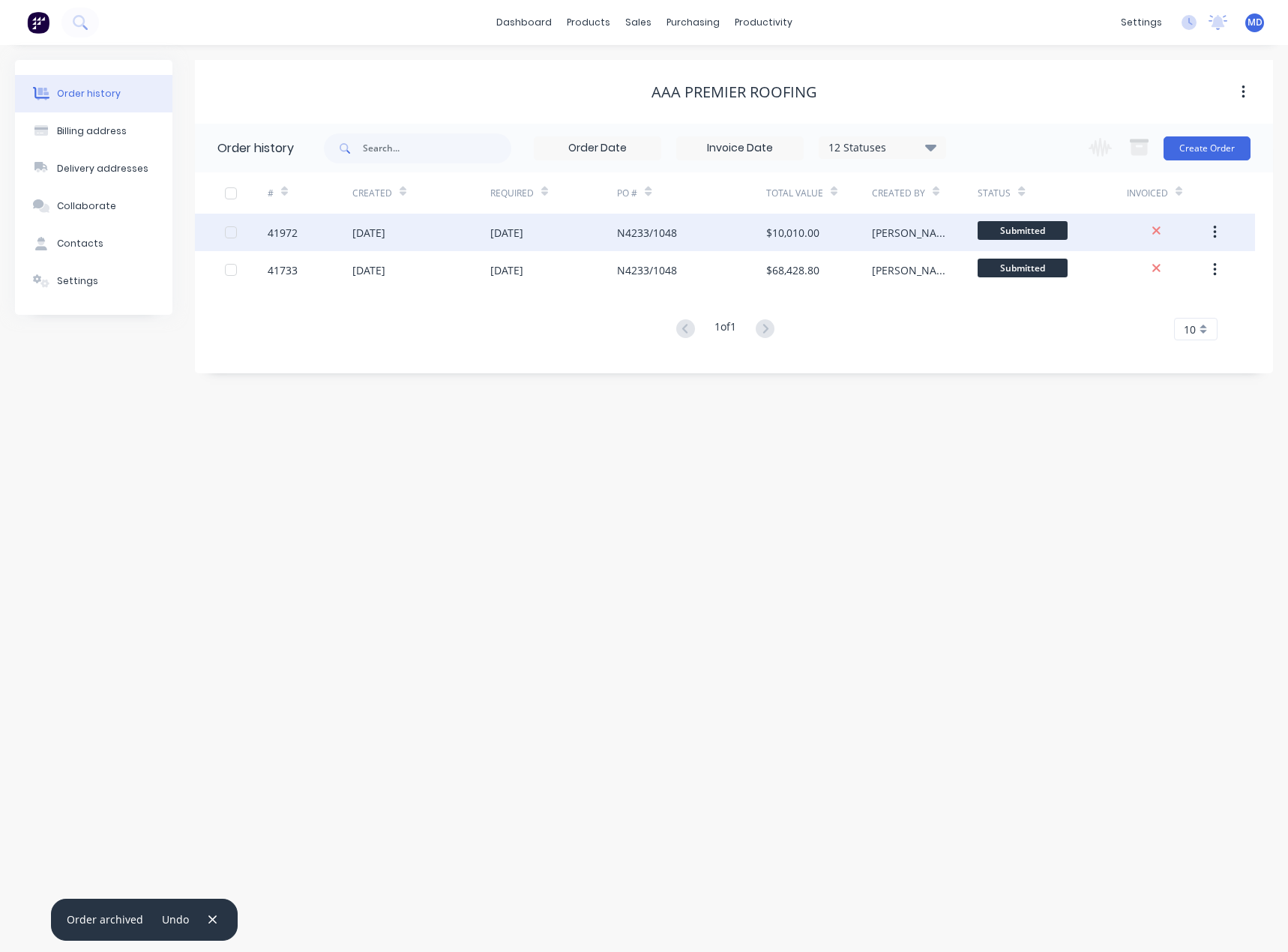
click at [453, 233] on div "[DATE]" at bounding box center [421, 232] width 138 height 38
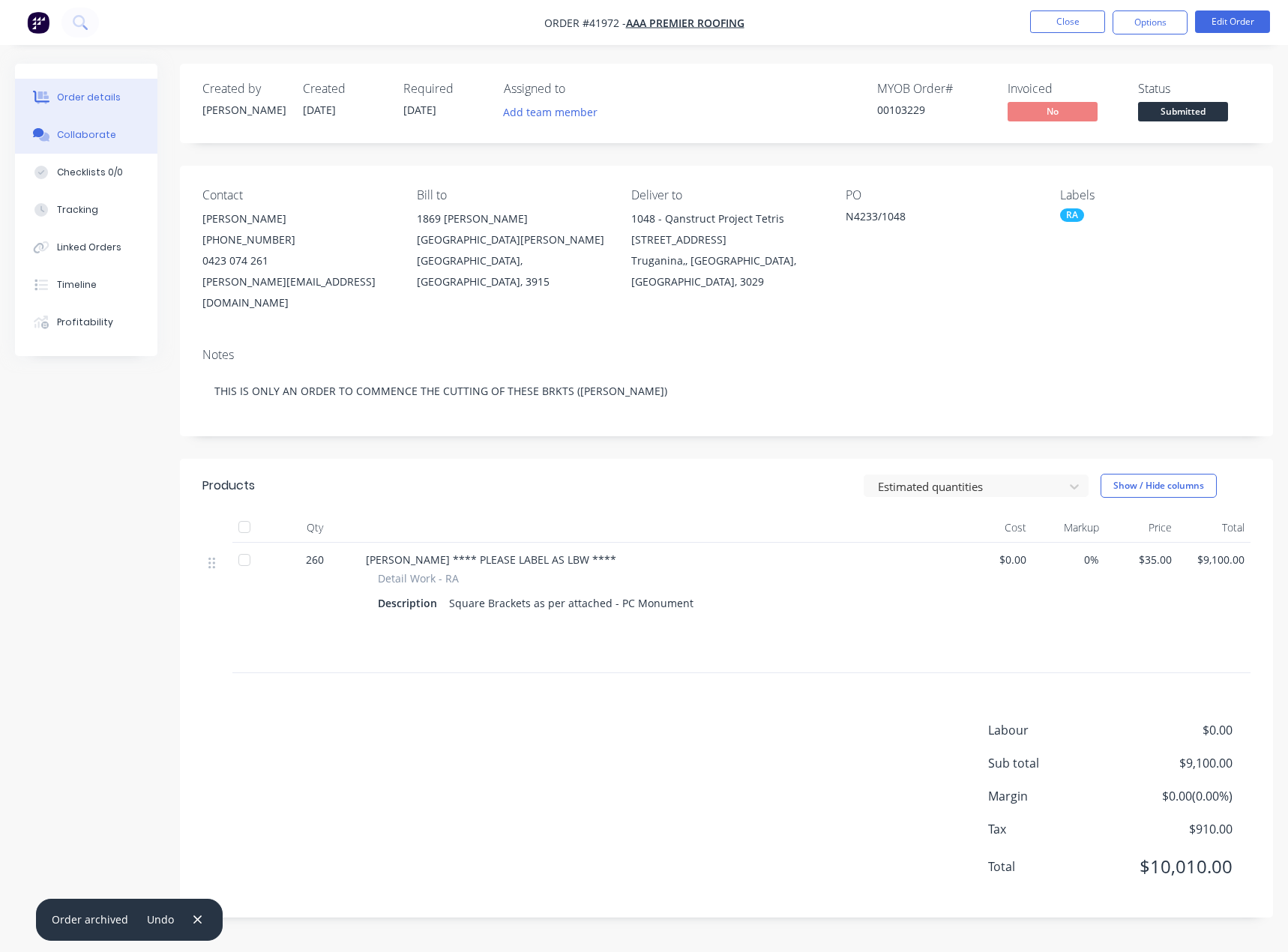
click at [103, 125] on button "Collaborate" at bounding box center [86, 134] width 142 height 38
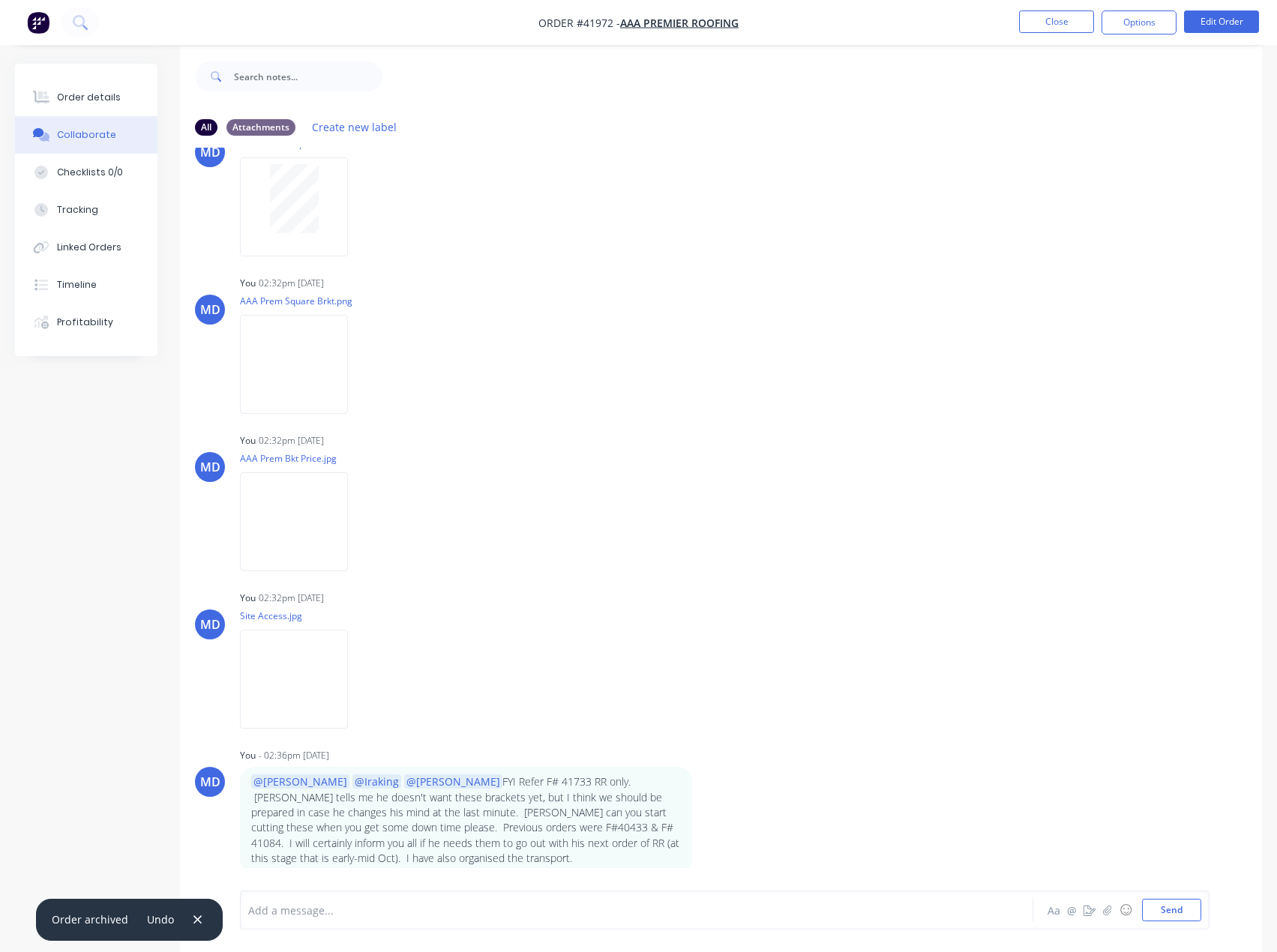
scroll to position [23, 0]
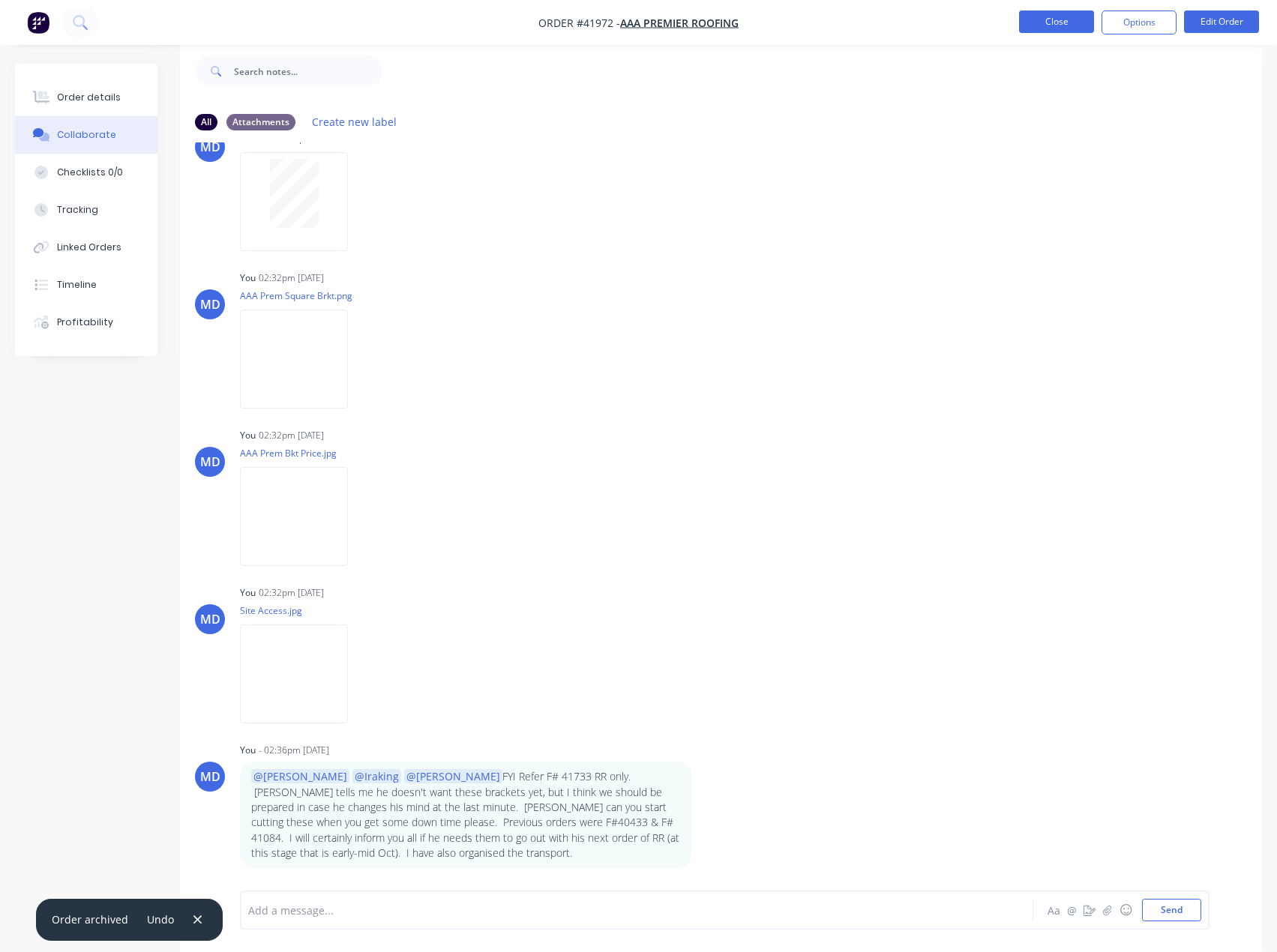
click at [1054, 24] on button "Close" at bounding box center [1056, 21] width 75 height 23
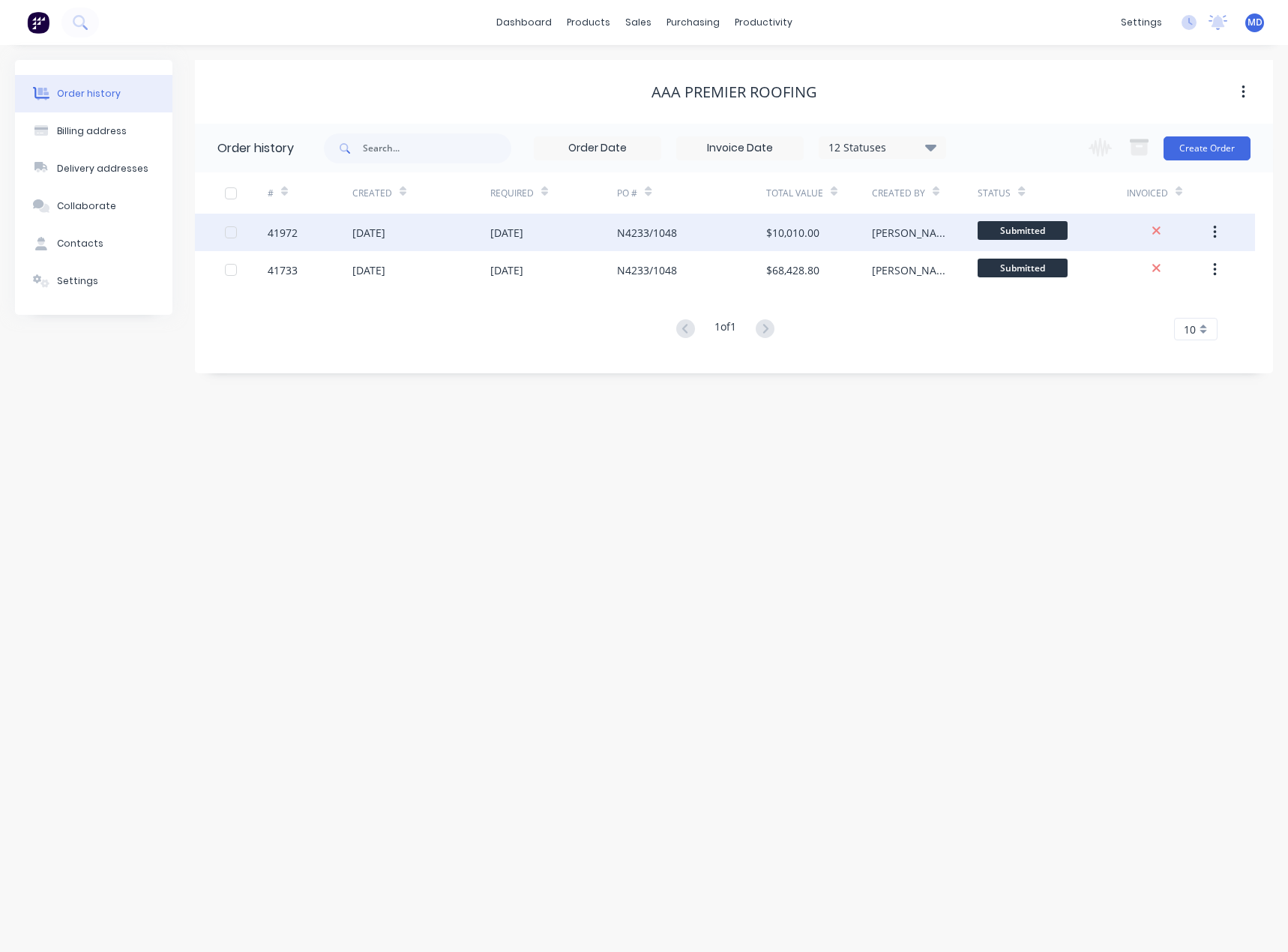
click at [462, 233] on div "[DATE]" at bounding box center [421, 232] width 138 height 38
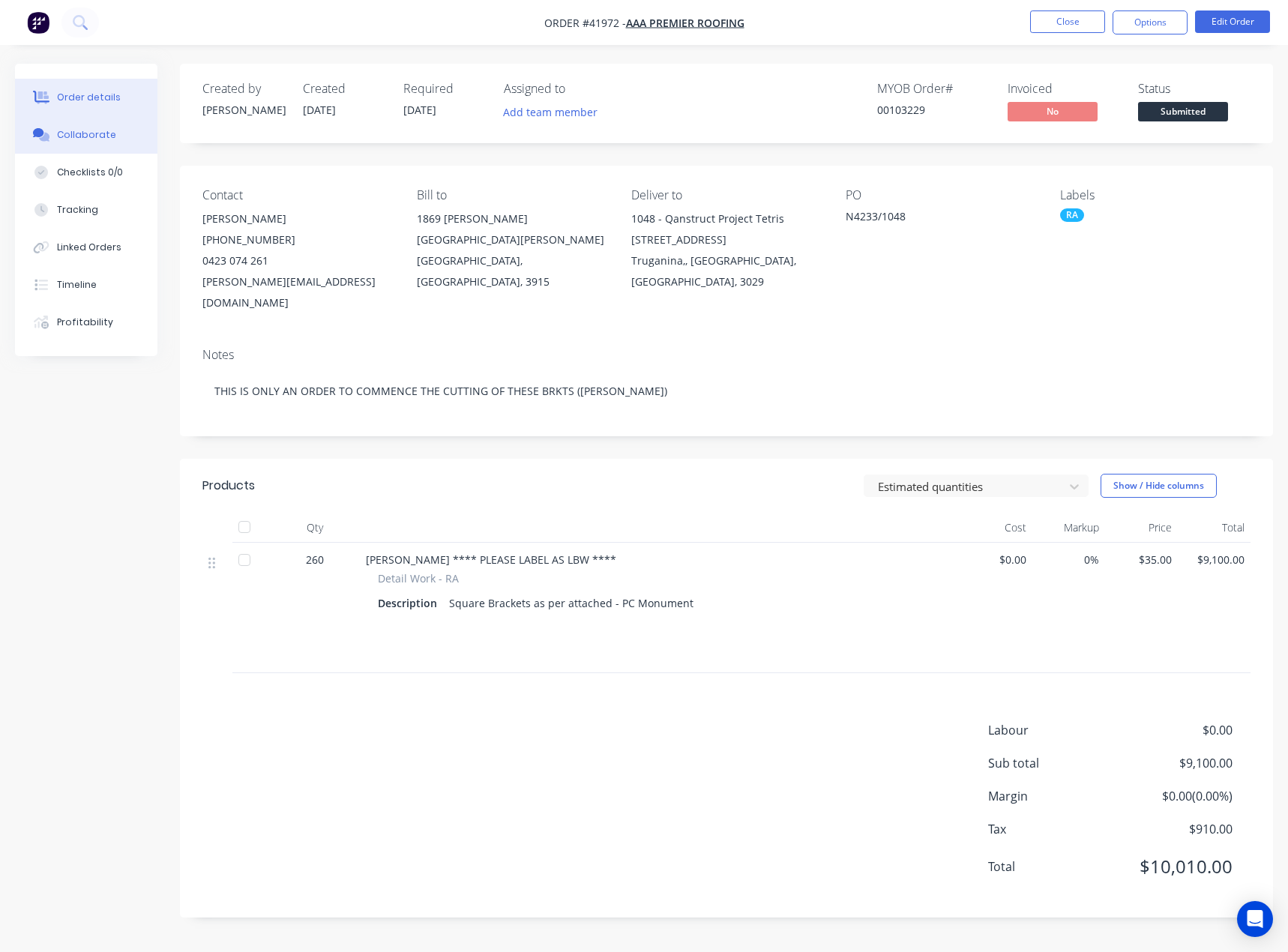
click at [74, 140] on div "Collaborate" at bounding box center [87, 135] width 59 height 13
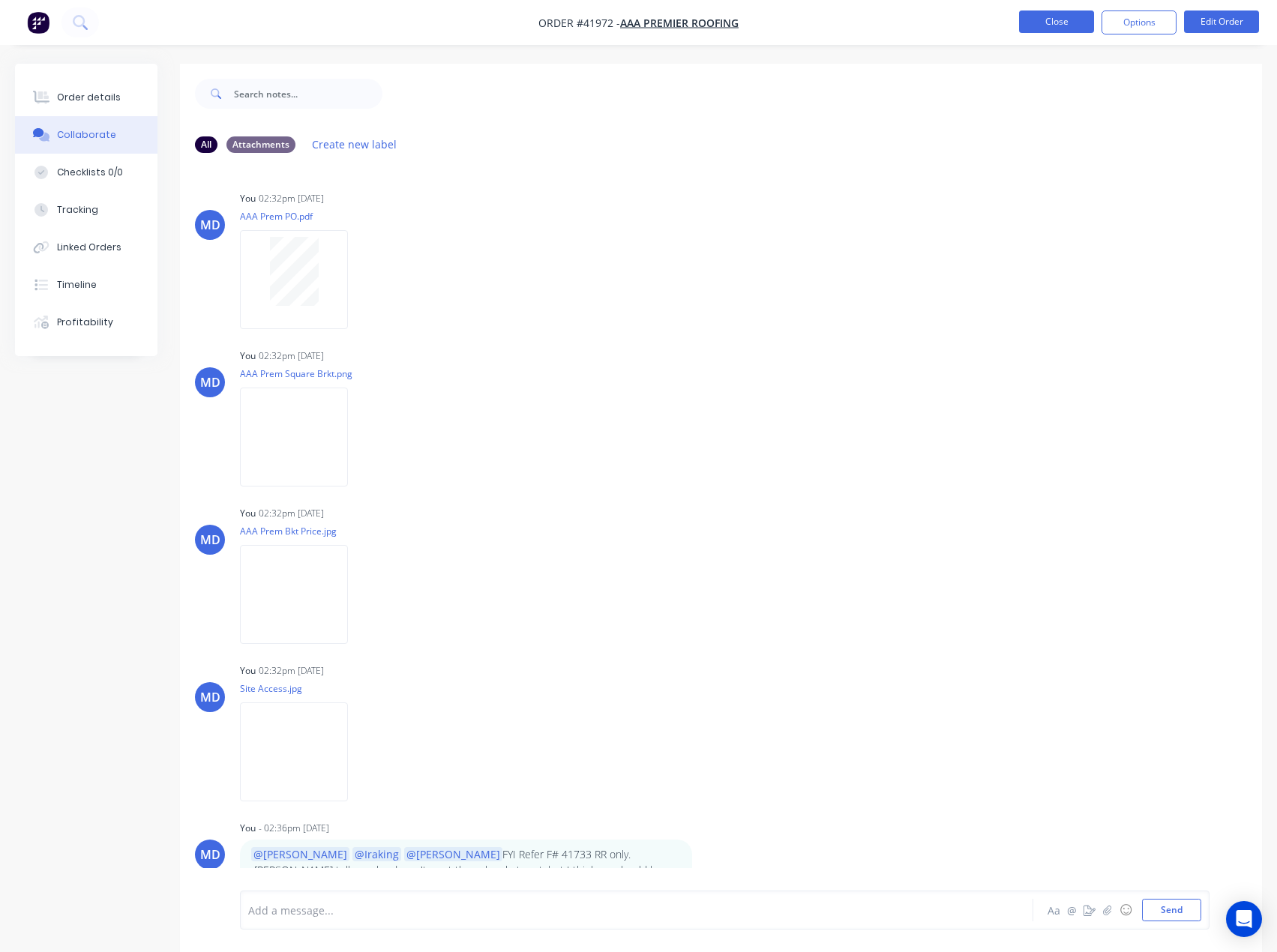
click at [1063, 20] on button "Close" at bounding box center [1056, 21] width 75 height 23
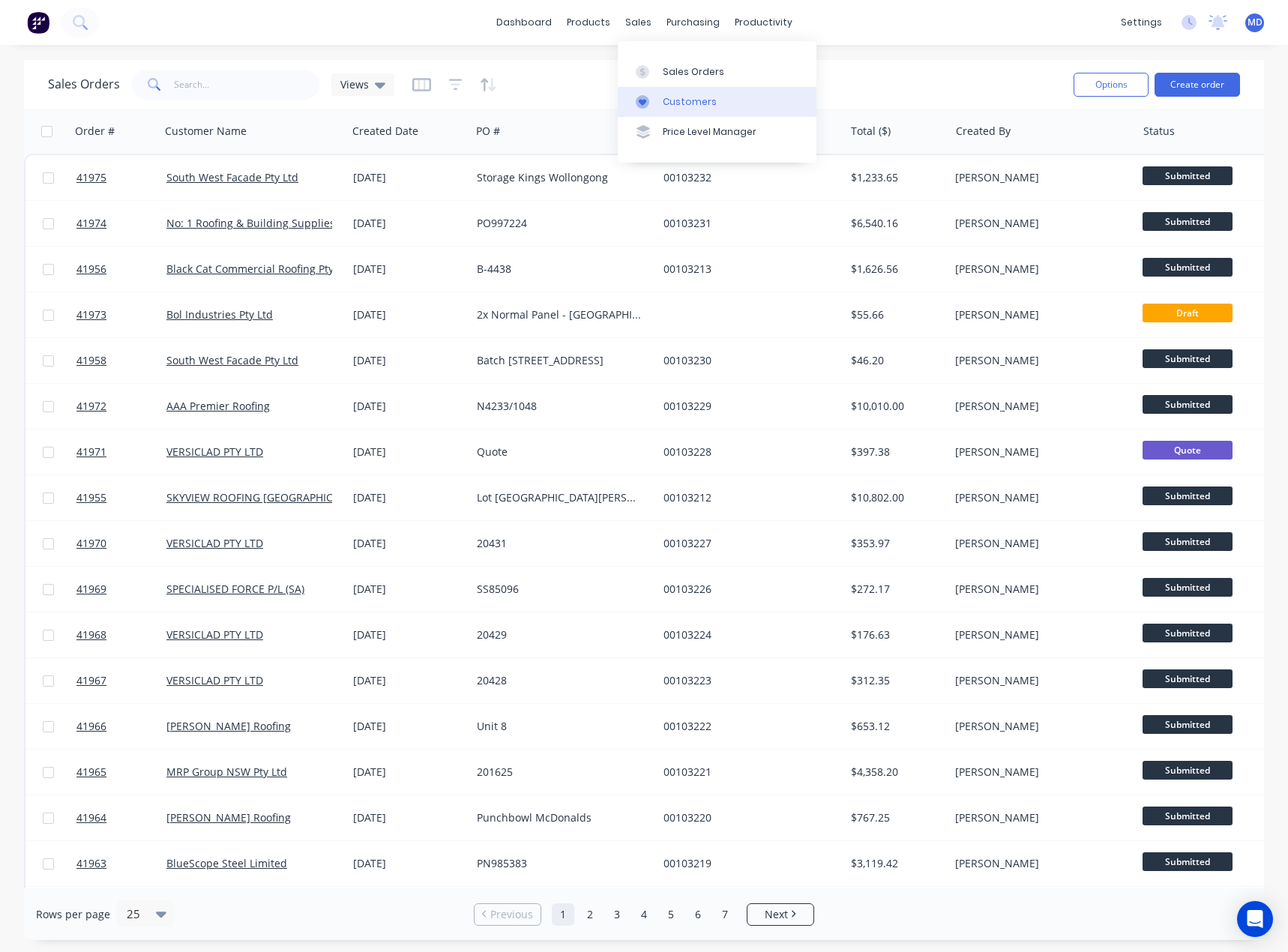
click at [689, 101] on div "Customers" at bounding box center [690, 102] width 54 height 13
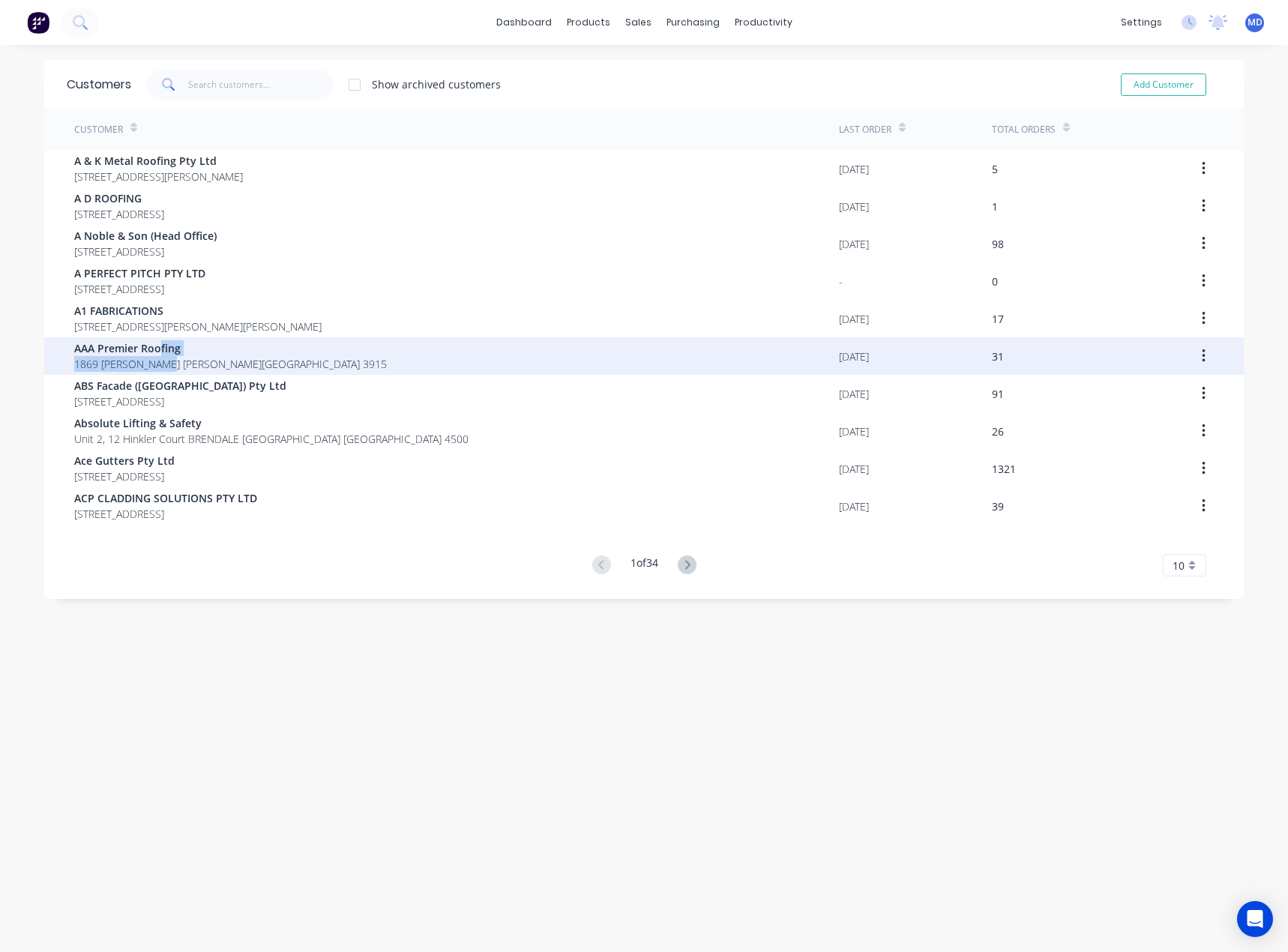
click at [154, 355] on div "AAA Premier Roofing 1869 Frankston Flinders Rd Hastings Victoria Australia 3915" at bounding box center [230, 355] width 313 height 31
